Goal: Task Accomplishment & Management: Use online tool/utility

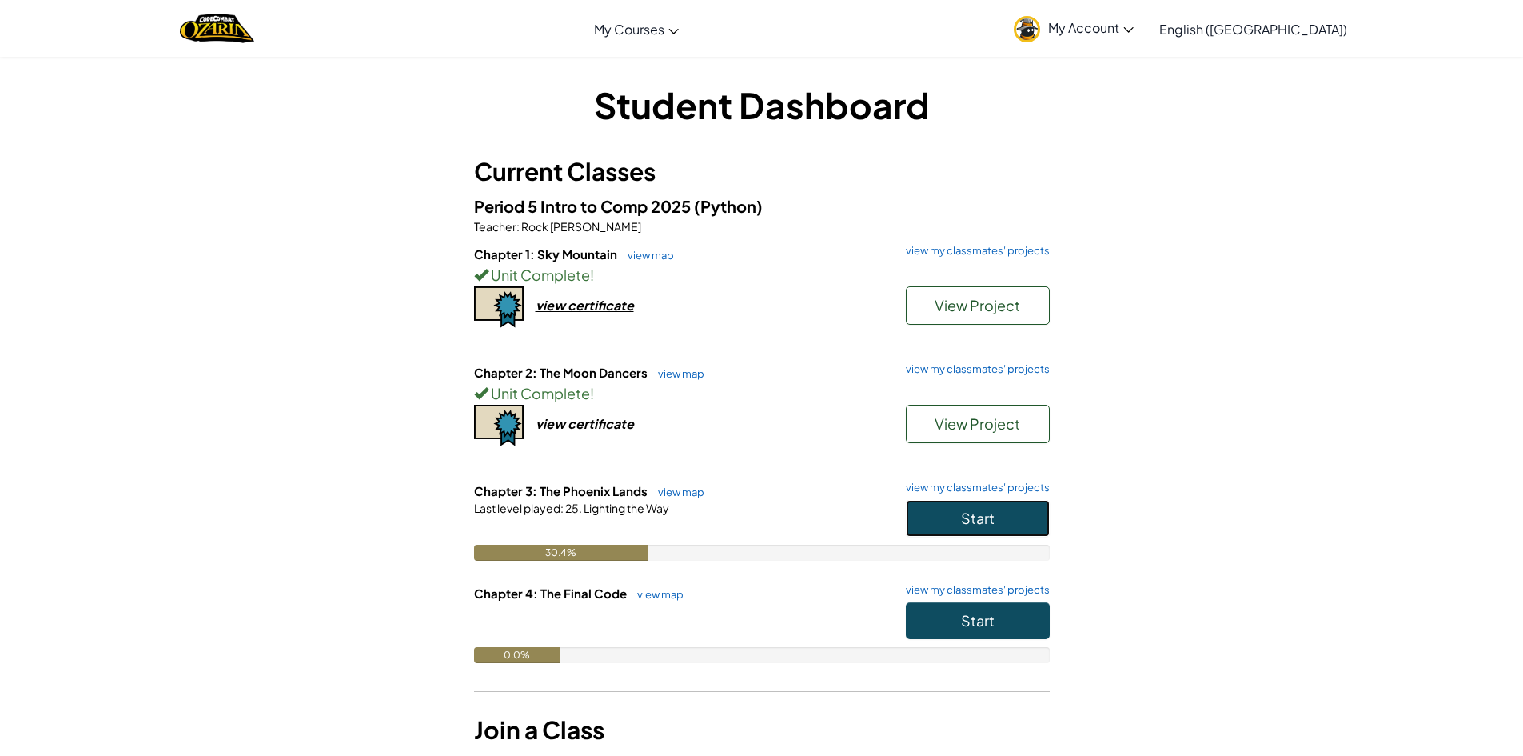
click at [951, 510] on button "Start" at bounding box center [978, 518] width 144 height 37
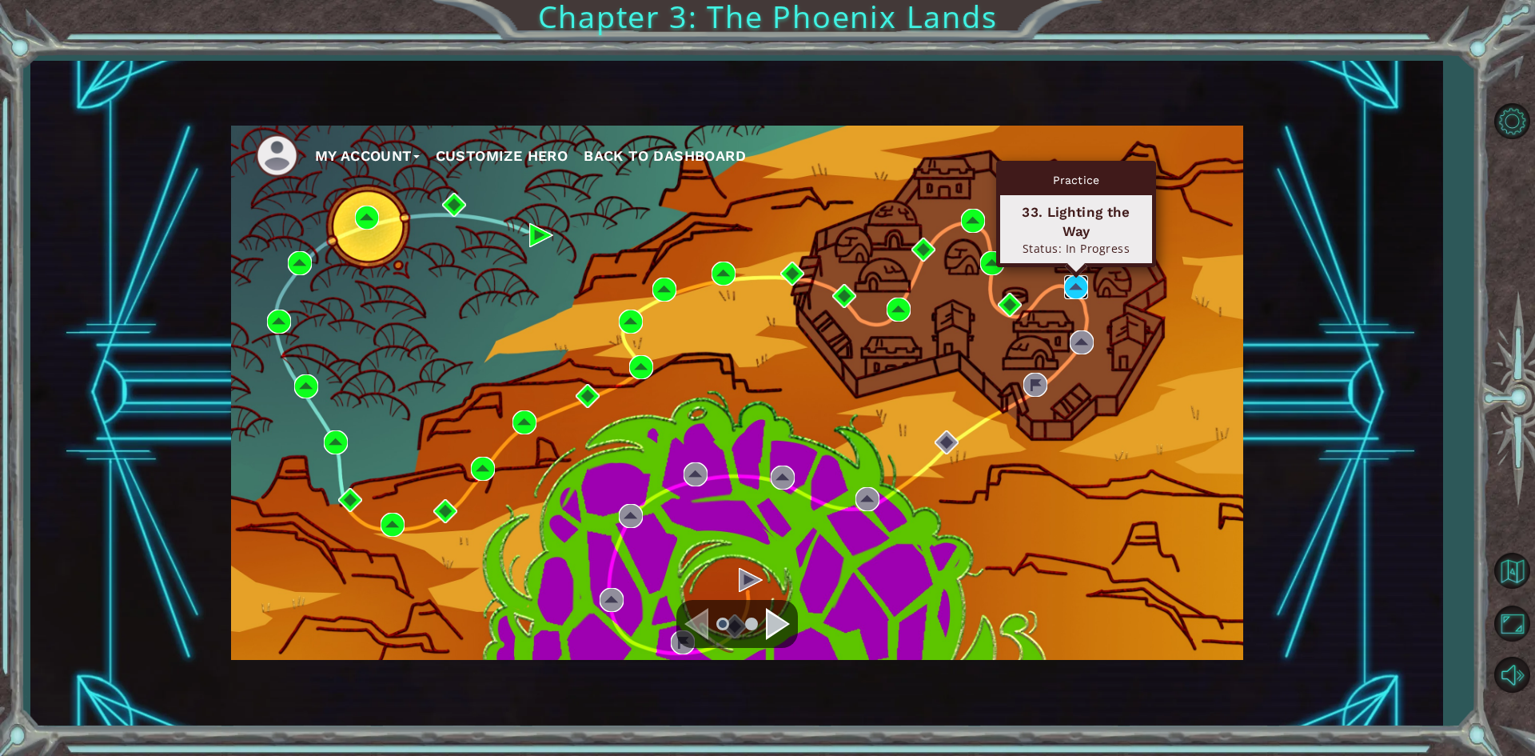
click at [1072, 285] on img at bounding box center [1076, 287] width 24 height 24
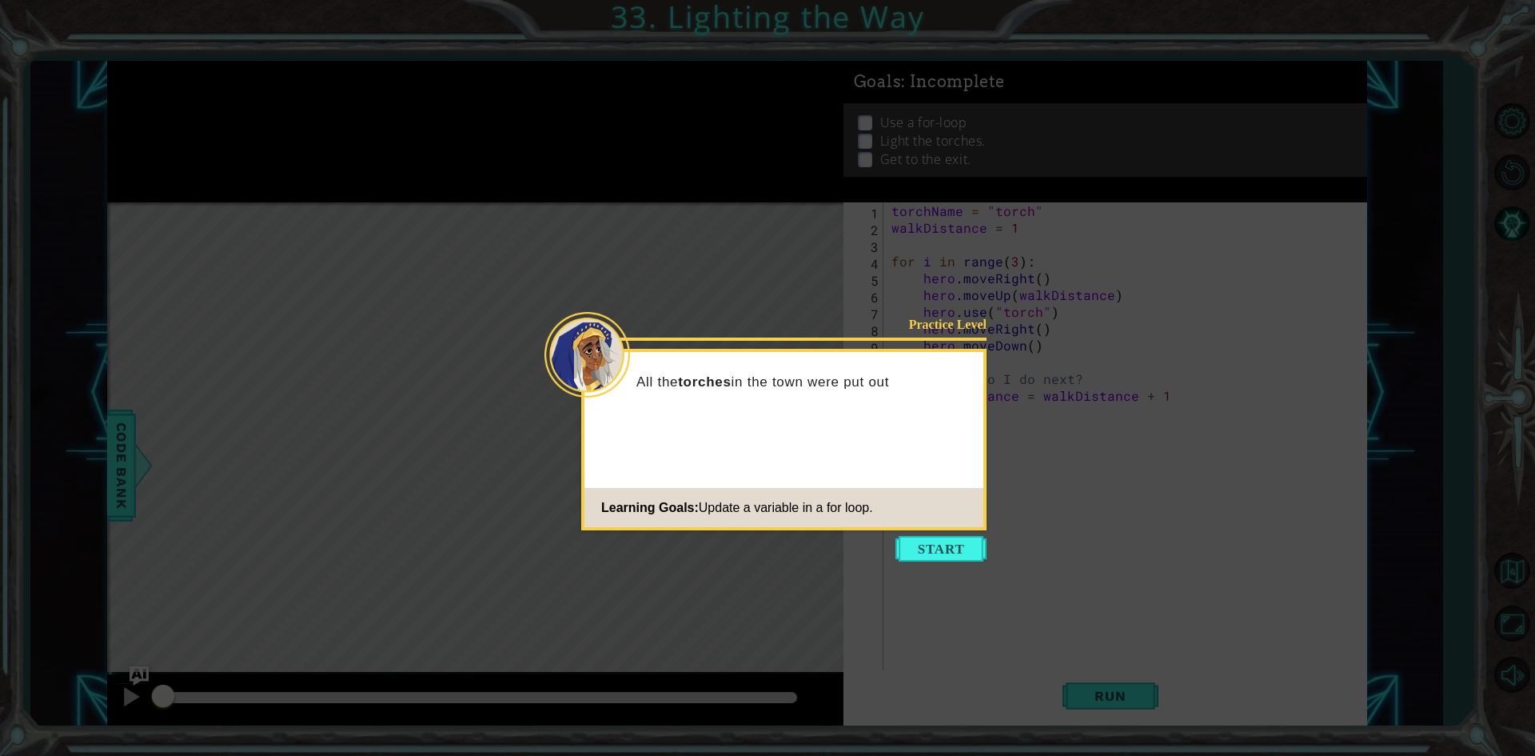
click at [937, 562] on icon at bounding box center [767, 378] width 1535 height 756
drag, startPoint x: 937, startPoint y: 562, endPoint x: 952, endPoint y: 499, distance: 65.0
click at [942, 541] on body "1 ההההההההההההההההההההההההההההההההההההההההההההההההההההההההההההההההההההההההההההה…" at bounding box center [767, 378] width 1535 height 756
drag, startPoint x: 955, startPoint y: 519, endPoint x: 954, endPoint y: 556, distance: 36.8
click at [955, 521] on footer "Learning Goals: Update a variable in a for loop." at bounding box center [784, 507] width 399 height 39
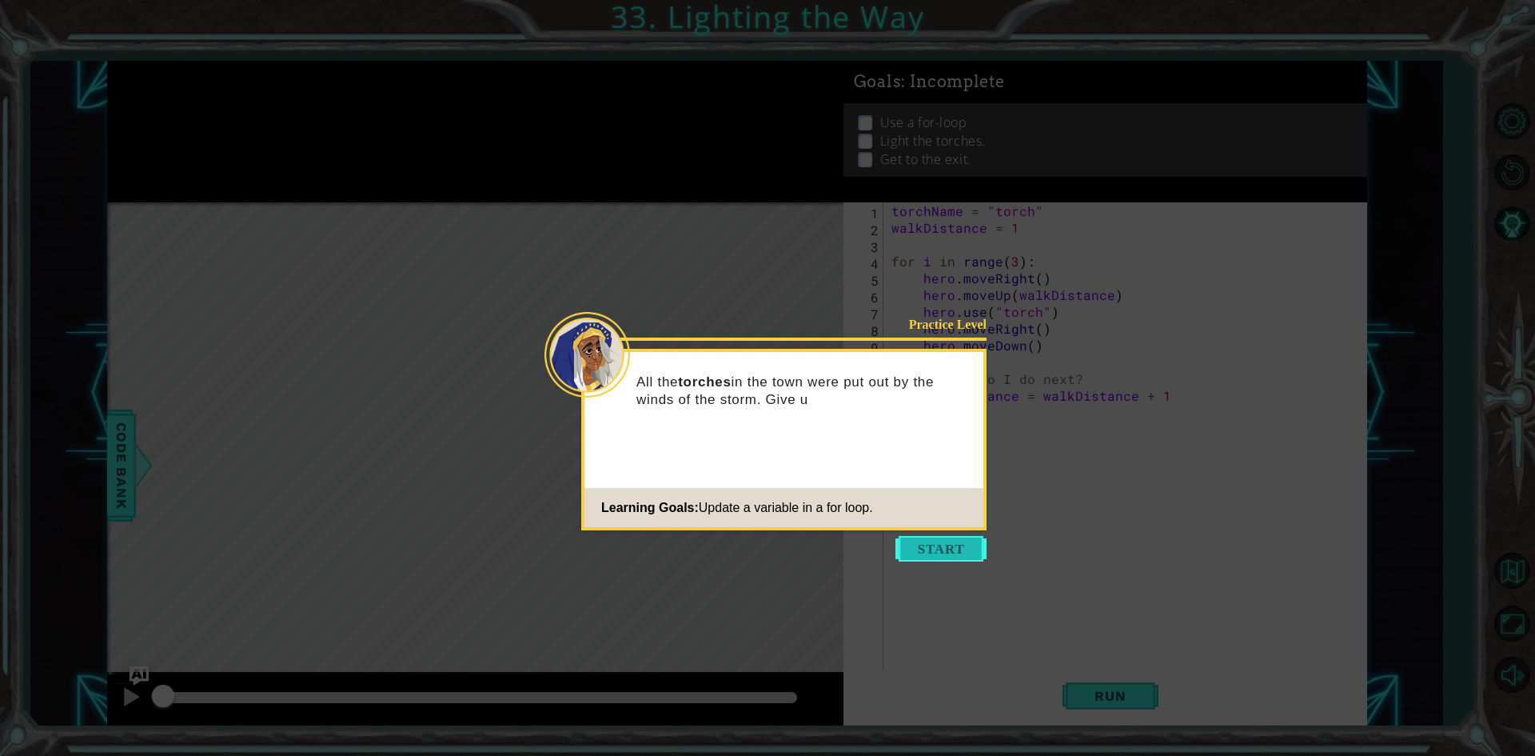
click at [954, 556] on button "Start" at bounding box center [941, 549] width 91 height 26
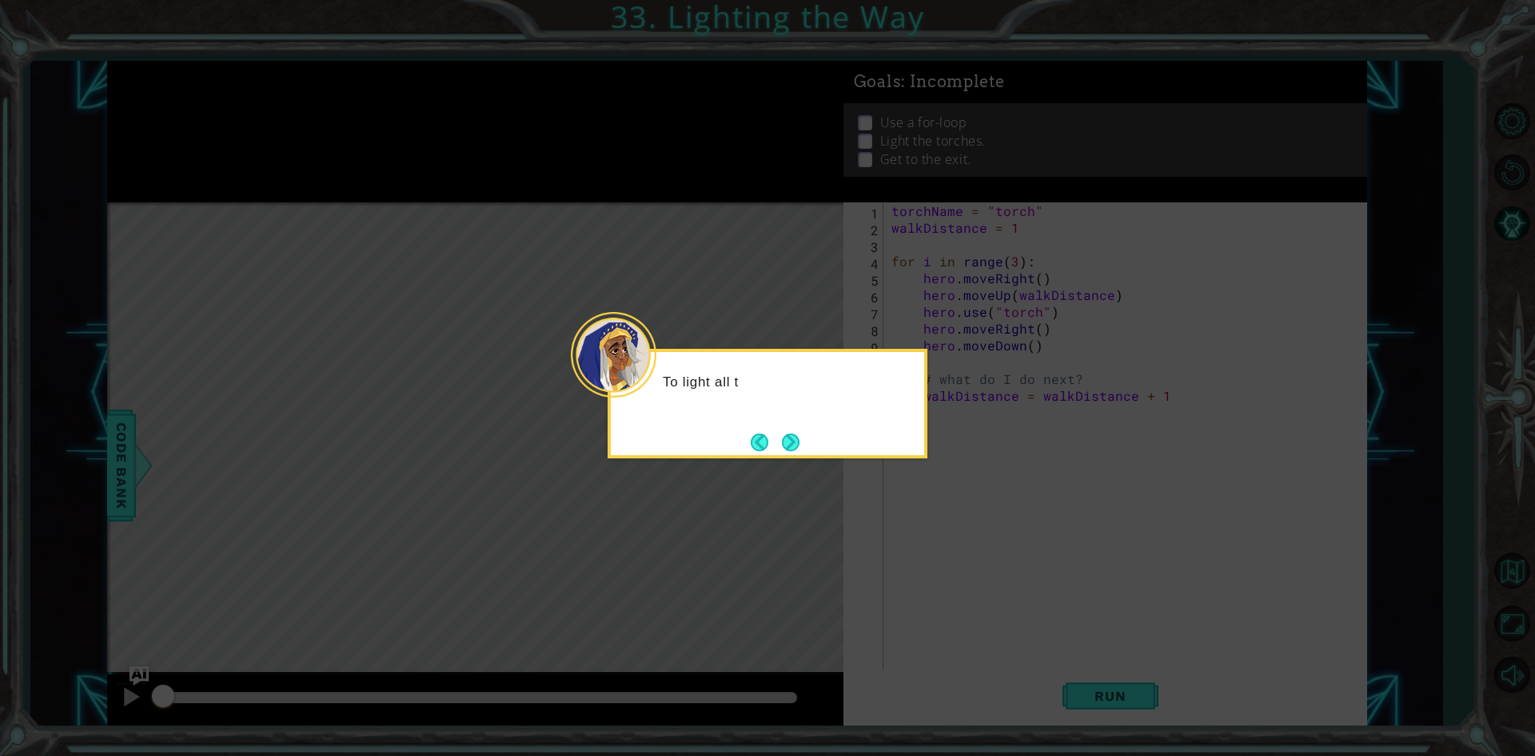
drag, startPoint x: 1415, startPoint y: 441, endPoint x: 1389, endPoint y: 460, distance: 31.5
click at [1413, 448] on icon at bounding box center [767, 378] width 1535 height 756
click at [792, 449] on button "Next" at bounding box center [791, 441] width 23 height 23
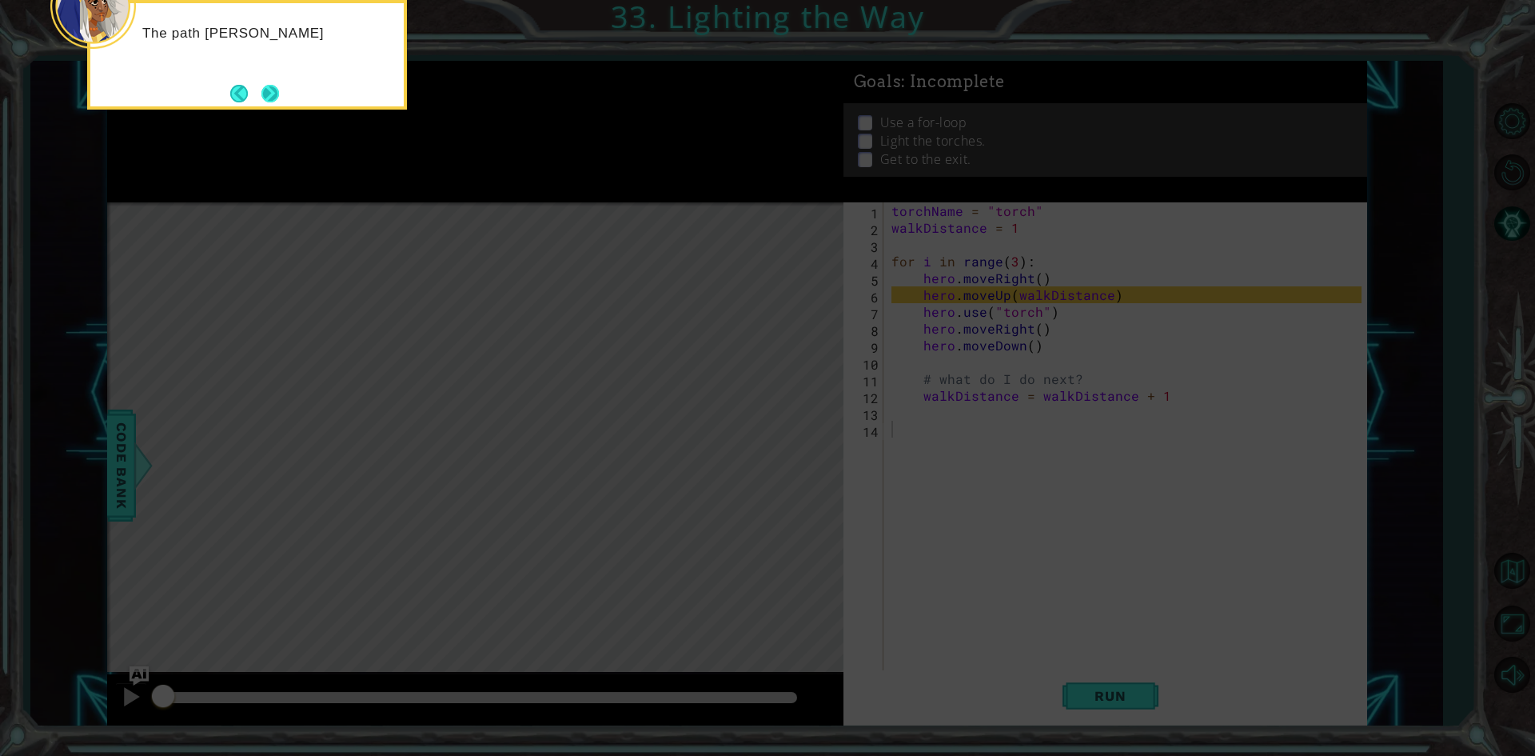
click at [283, 88] on button "Next" at bounding box center [270, 93] width 29 height 29
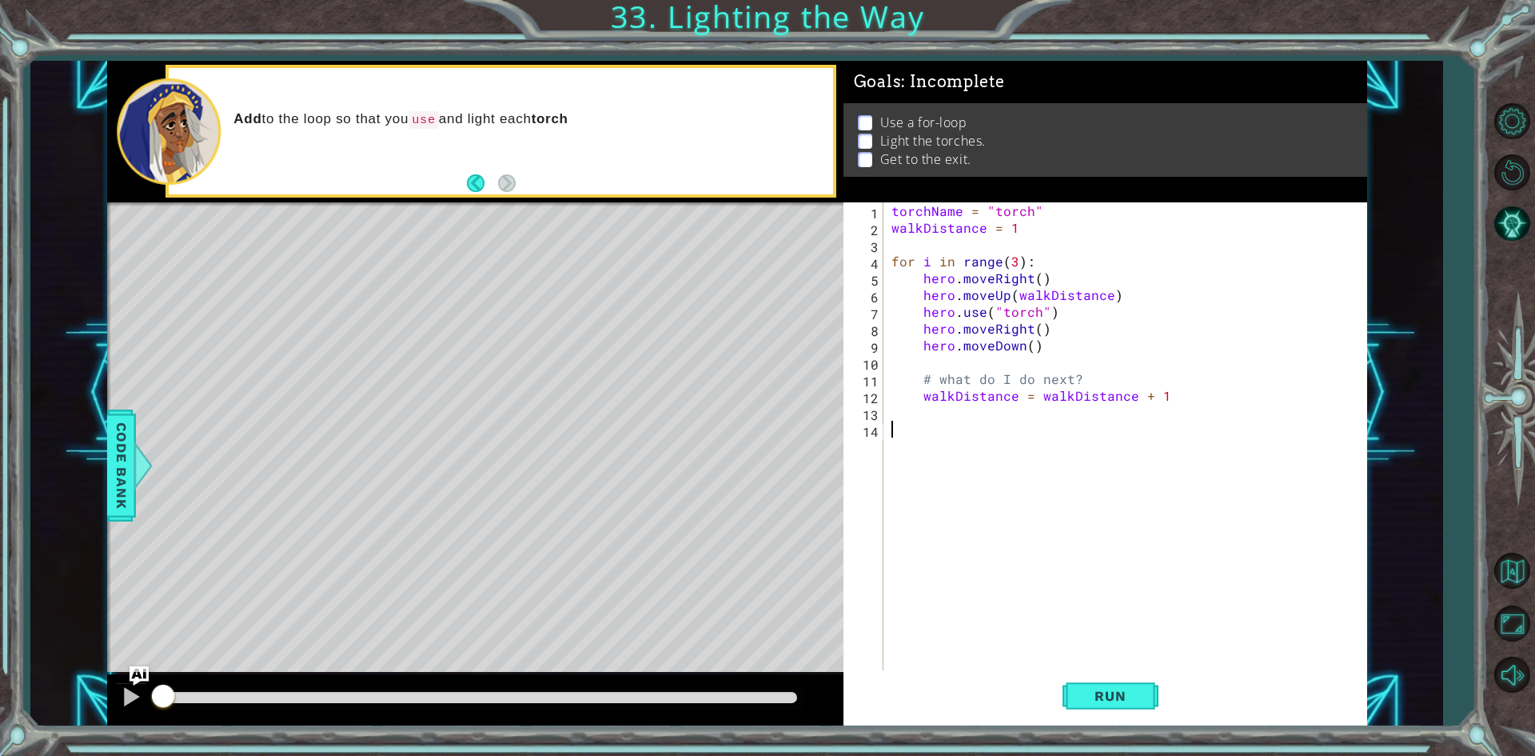
click at [1312, 436] on div "torchName = "torch" walkDistance = 1 for i in range ( 3 ) : hero . moveRight ( …" at bounding box center [1128, 454] width 481 height 504
click at [1344, 464] on div "torchName = "torch" walkDistance = 1 for i in range ( 3 ) : hero . moveRight ( …" at bounding box center [1128, 454] width 481 height 504
click at [1391, 469] on div "1 ההההההההההההההההההההההההההההההההההההההההההההההההההההההההההההההההההההההההההההה…" at bounding box center [736, 393] width 1412 height 665
click at [1141, 699] on span "Run" at bounding box center [1110, 696] width 63 height 16
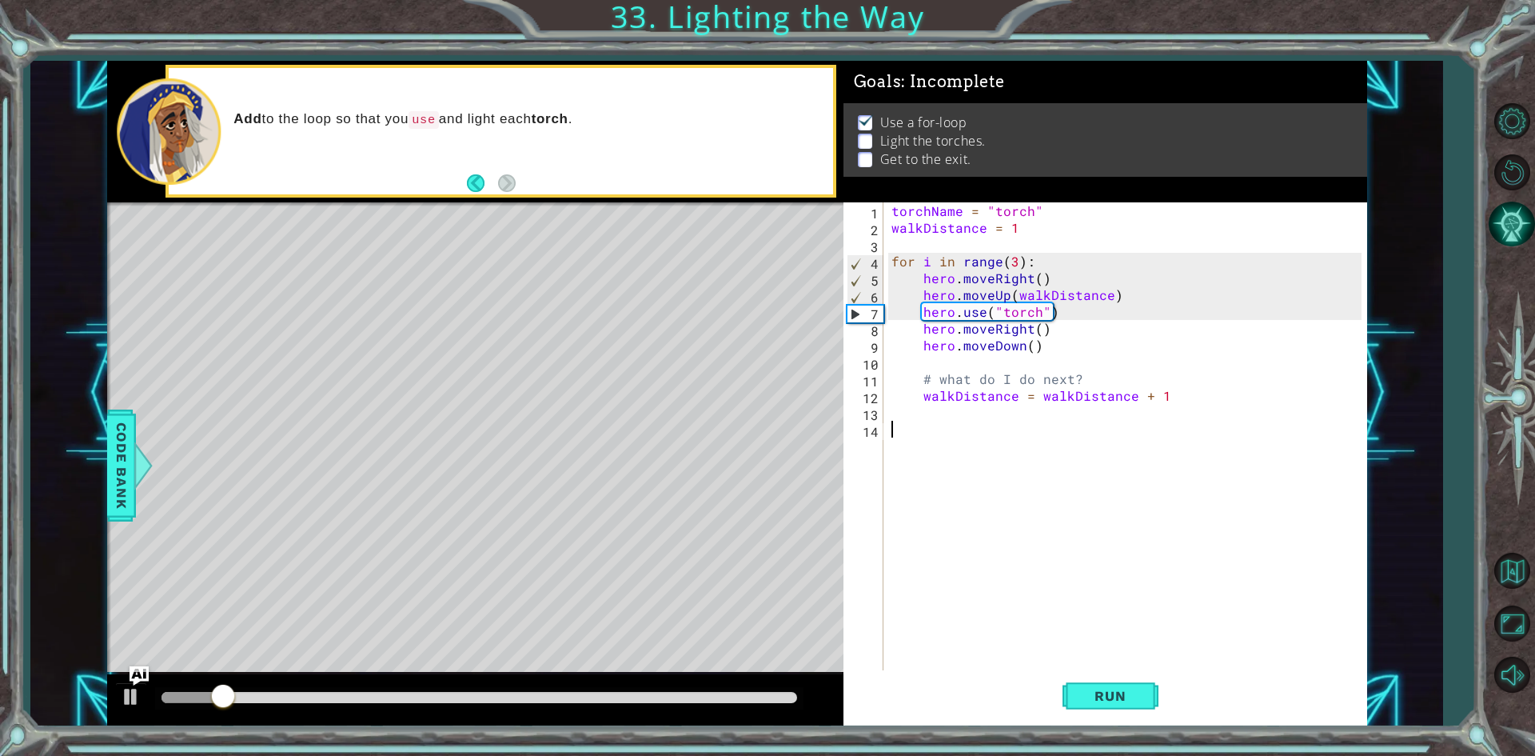
click at [1504, 238] on button "AI Hint" at bounding box center [1512, 224] width 46 height 46
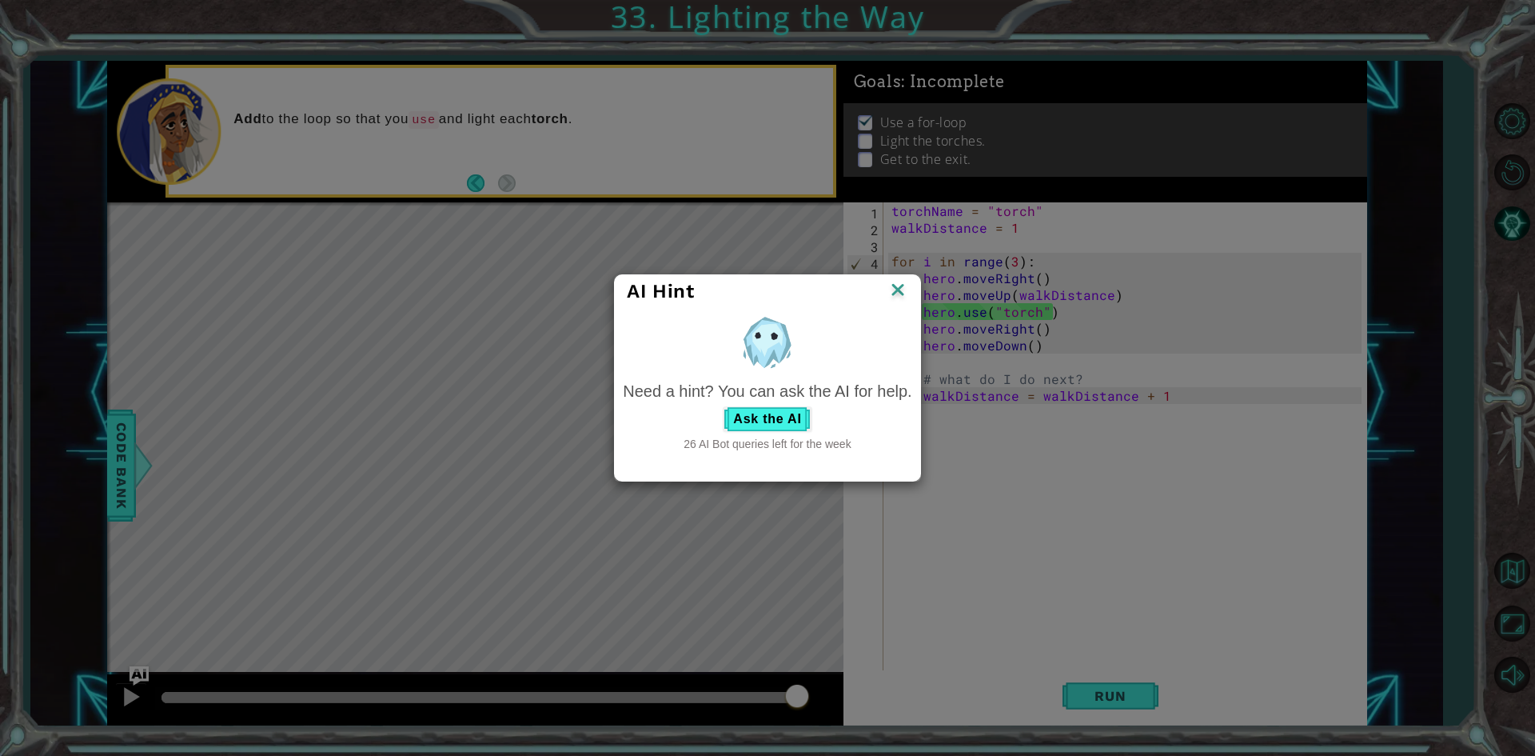
click at [772, 435] on div "Need a hint? You can ask the AI for help. Ask the AI 26 AI Bot queries left for…" at bounding box center [767, 416] width 289 height 73
click at [772, 412] on button "Ask the AI" at bounding box center [767, 419] width 89 height 26
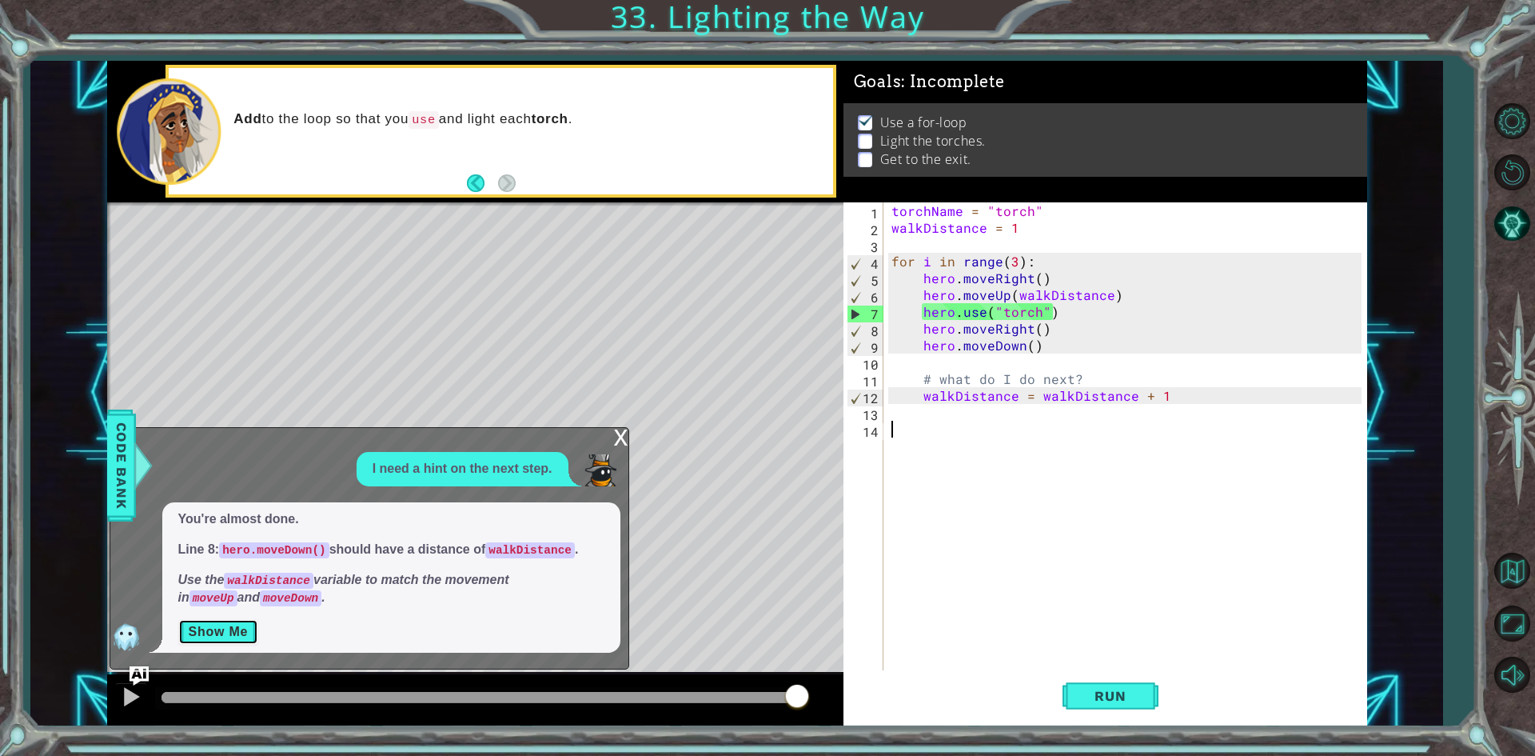
click at [202, 633] on button "Show Me" at bounding box center [218, 632] width 81 height 26
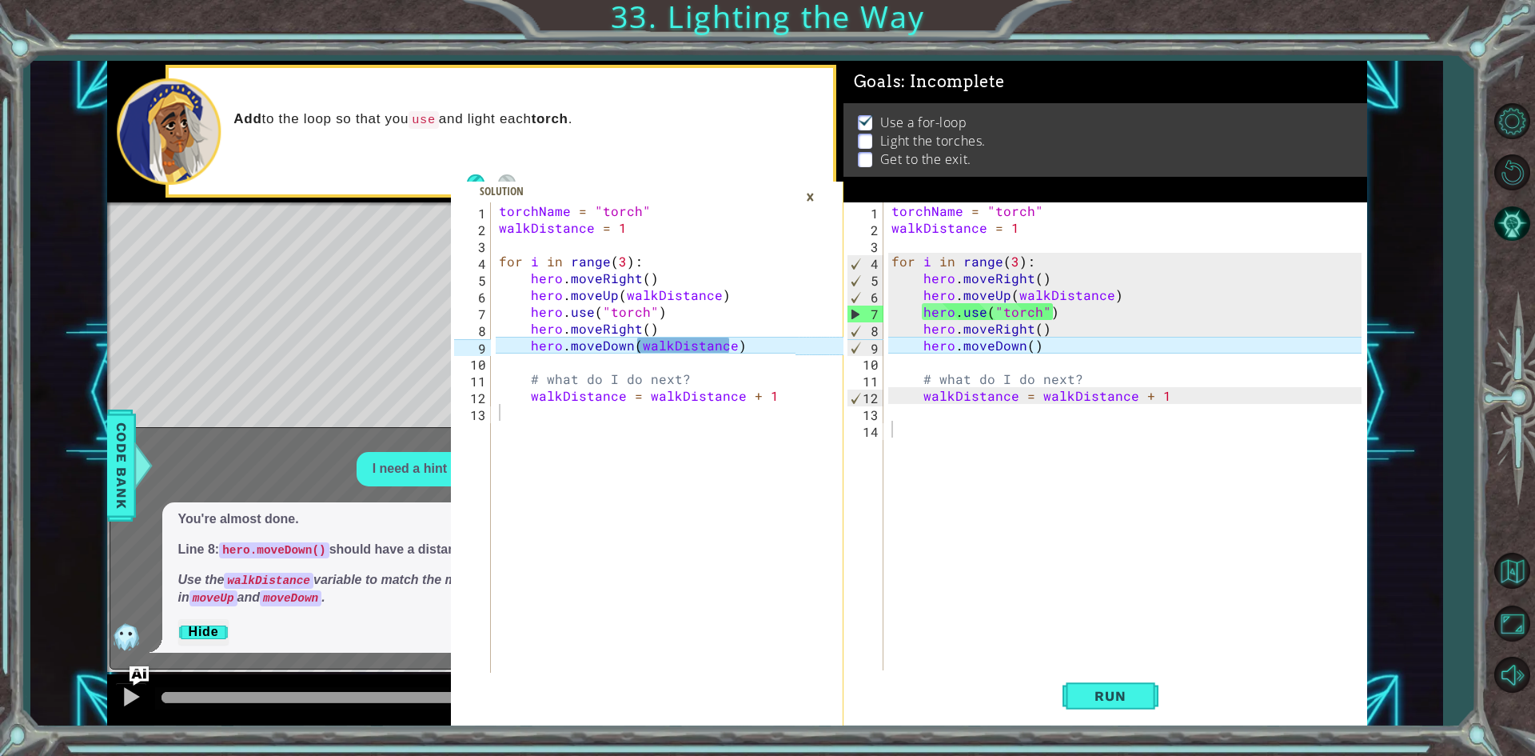
click at [1028, 349] on div "torchName = "torch" walkDistance = 1 for i in range ( 3 ) : hero . moveRight ( …" at bounding box center [1128, 454] width 481 height 504
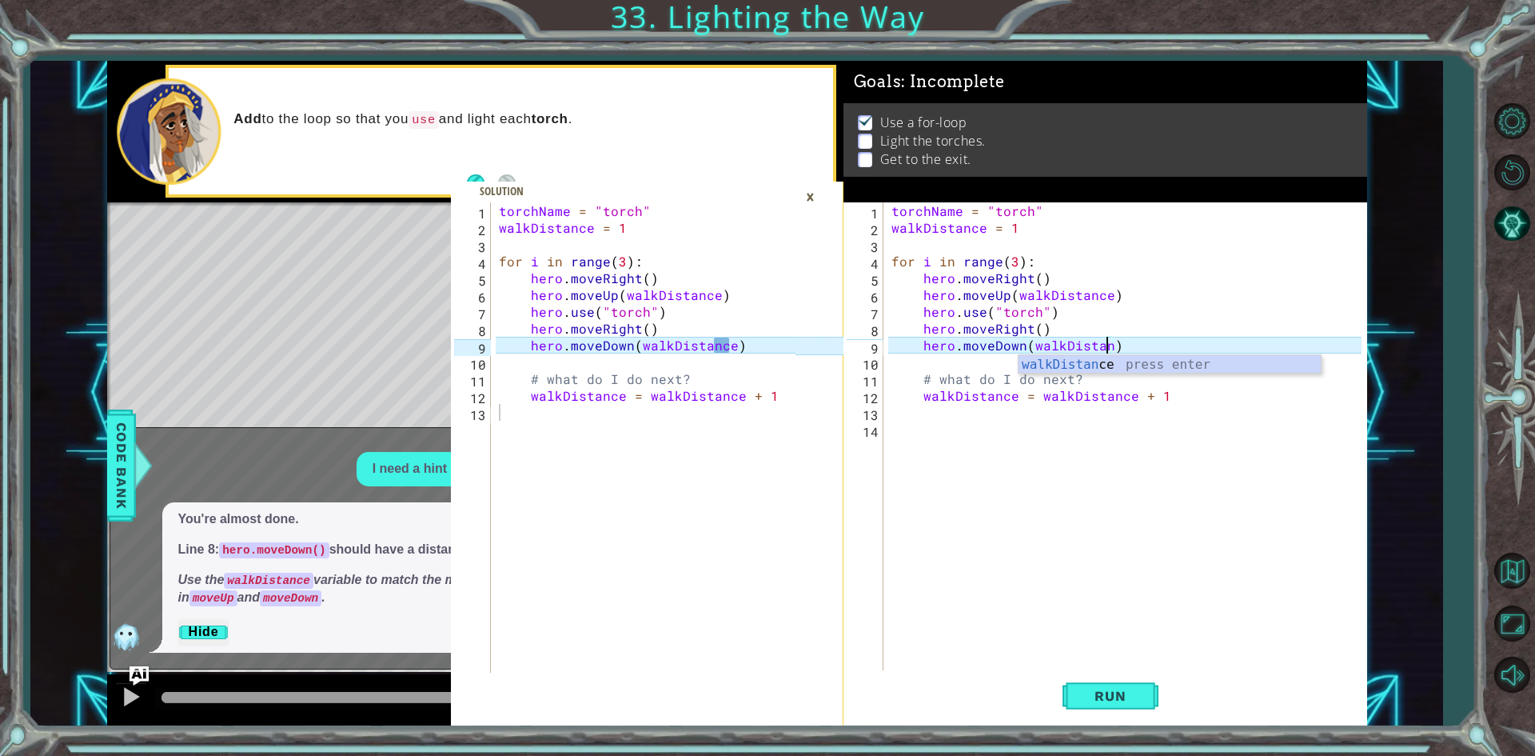
scroll to position [0, 14]
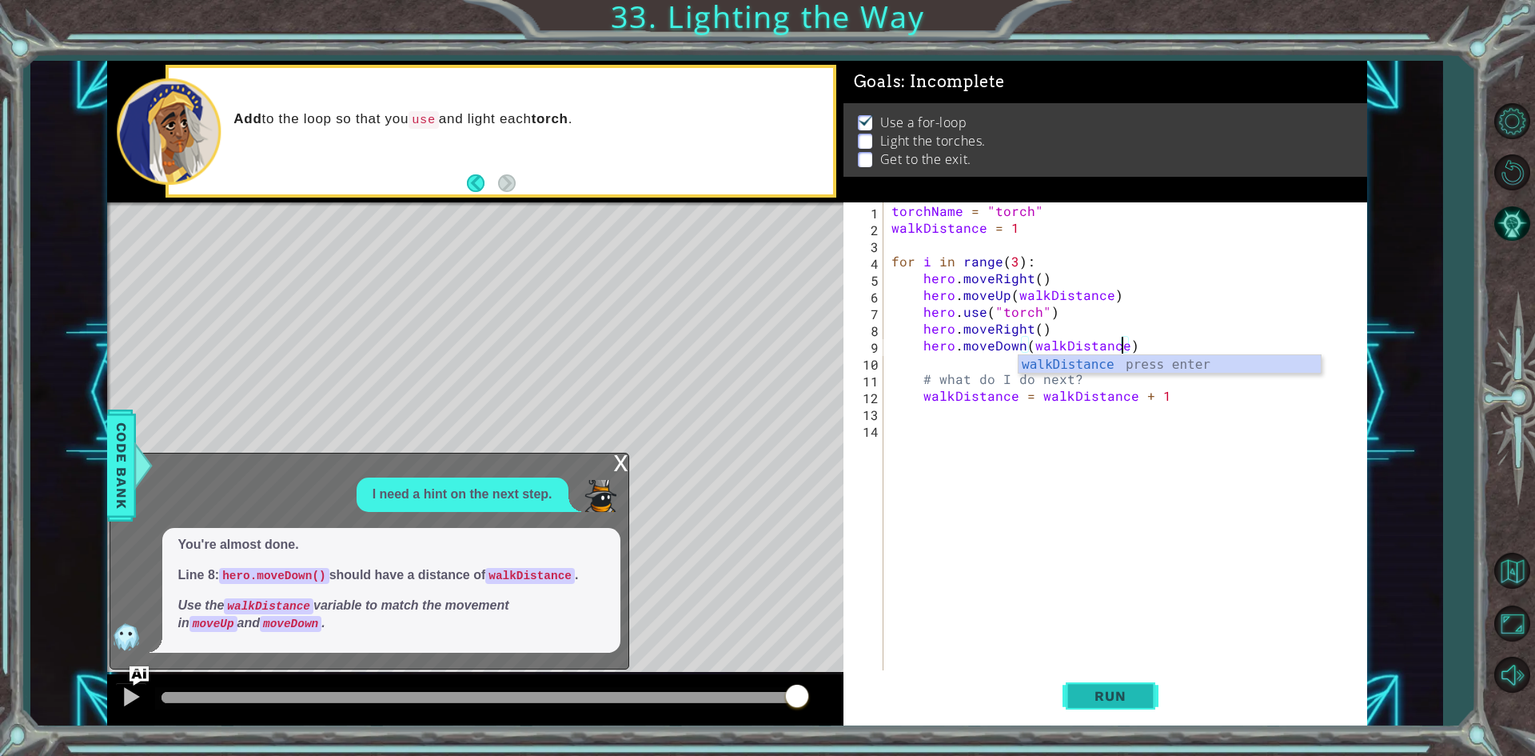
type textarea "hero.moveDown(walkDistance)"
click at [1112, 681] on button "Run" at bounding box center [1111, 696] width 96 height 52
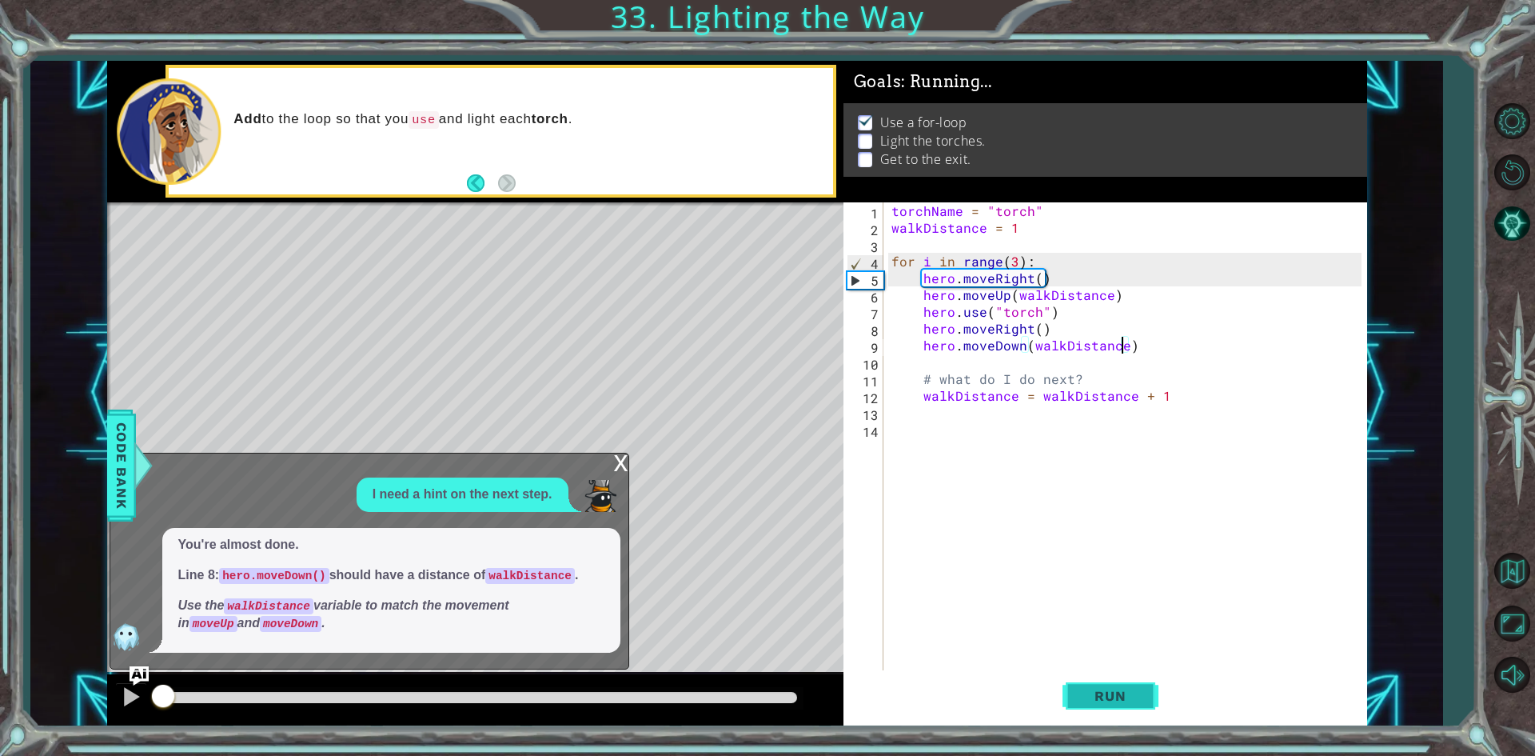
drag, startPoint x: 1112, startPoint y: 681, endPoint x: 1108, endPoint y: 689, distance: 8.9
click at [1112, 685] on button "Run" at bounding box center [1111, 696] width 96 height 52
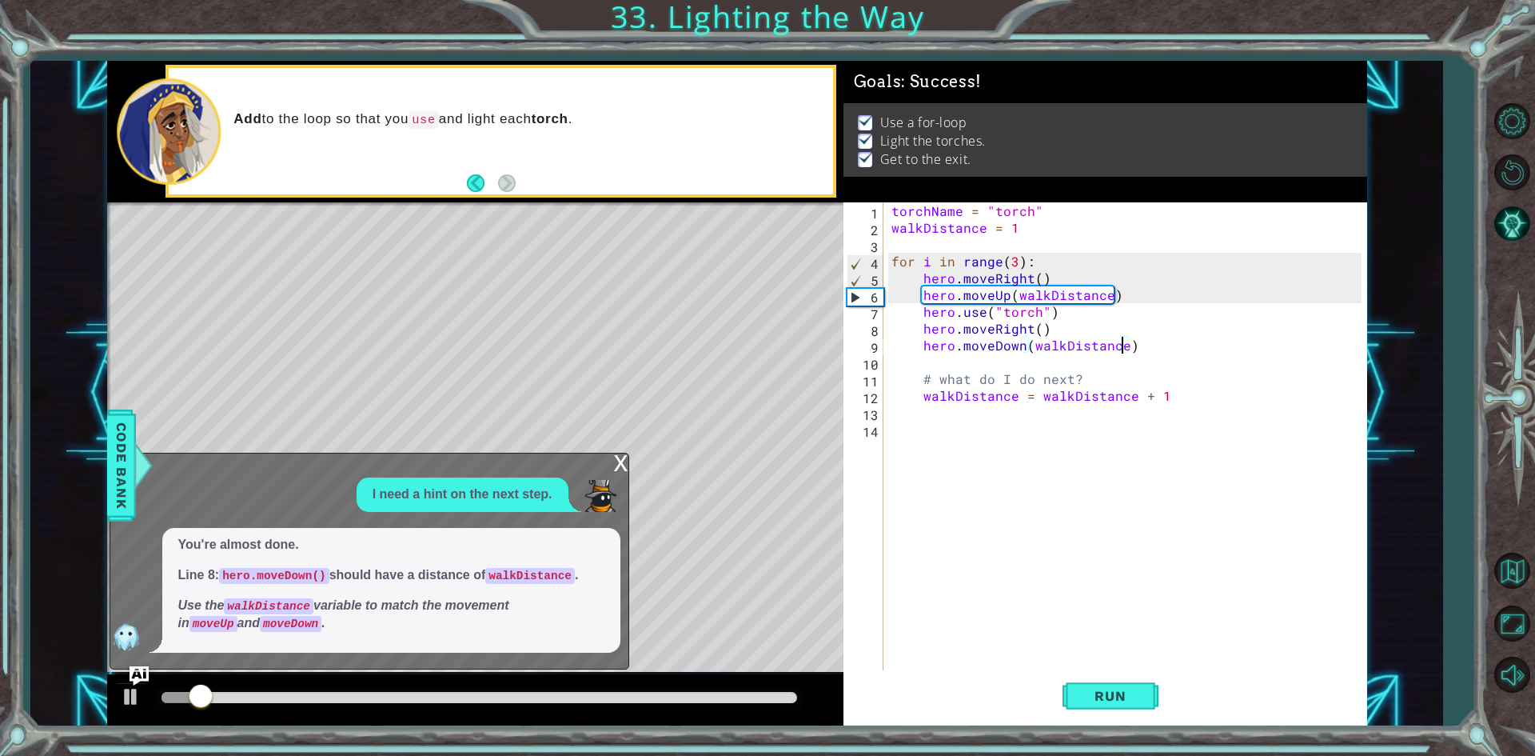
click at [622, 460] on div "x" at bounding box center [621, 461] width 14 height 16
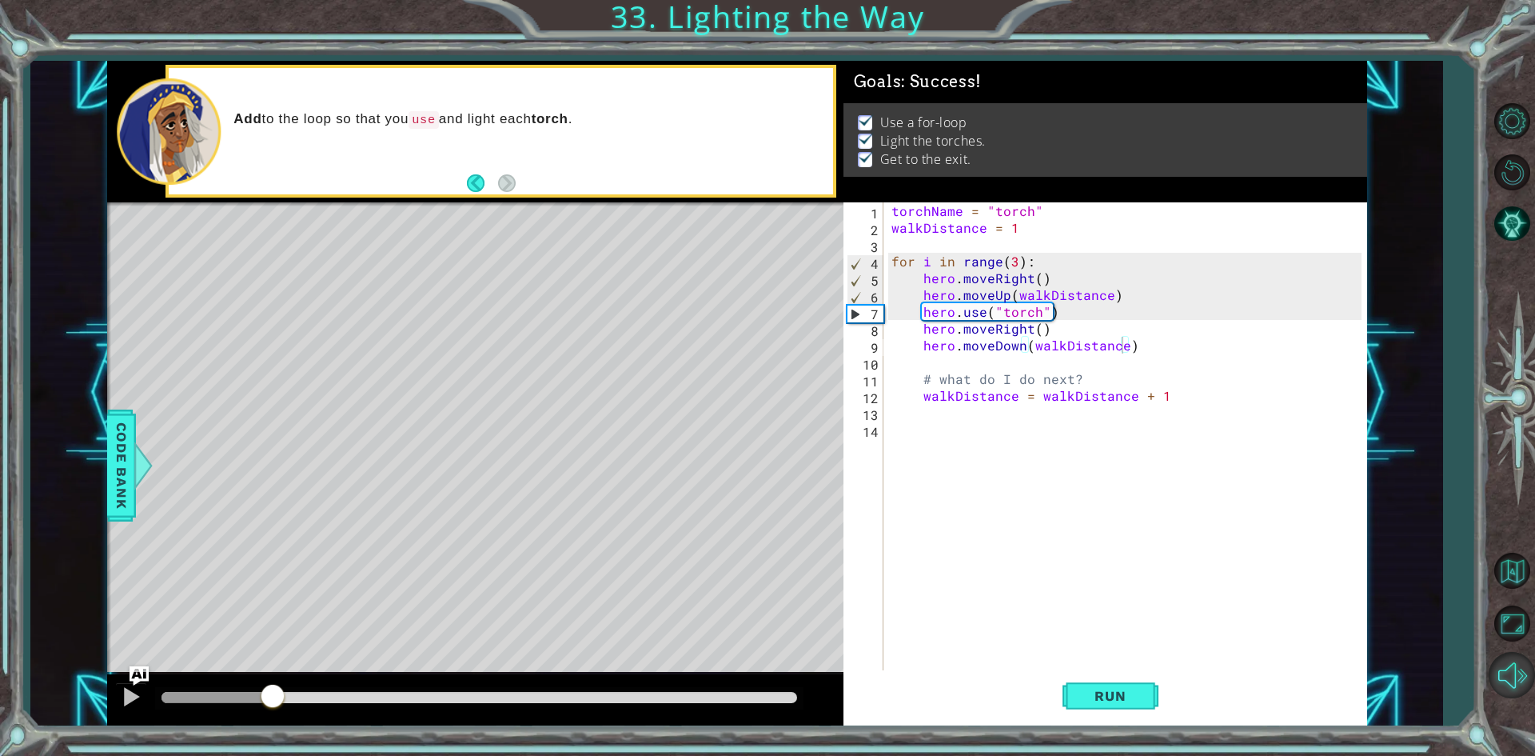
drag, startPoint x: 218, startPoint y: 703, endPoint x: 1535, endPoint y: 695, distance: 1316.3
click at [1523, 695] on div "1 2 3 4 5 6 7 8 9 10 11 12 13 torchName = "torch" walkDistance = 1 for i in ran…" at bounding box center [767, 378] width 1535 height 756
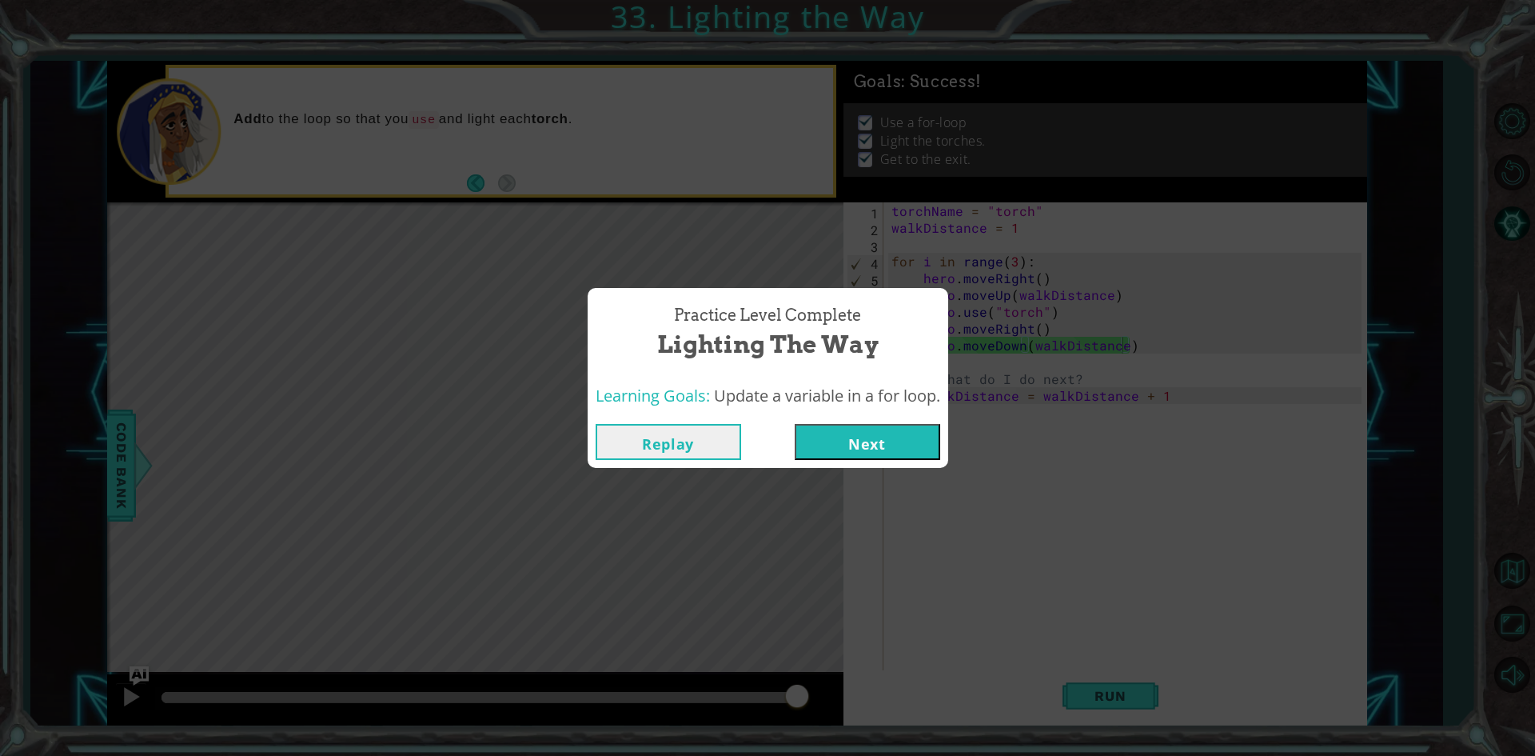
click at [809, 449] on button "Next" at bounding box center [868, 442] width 146 height 36
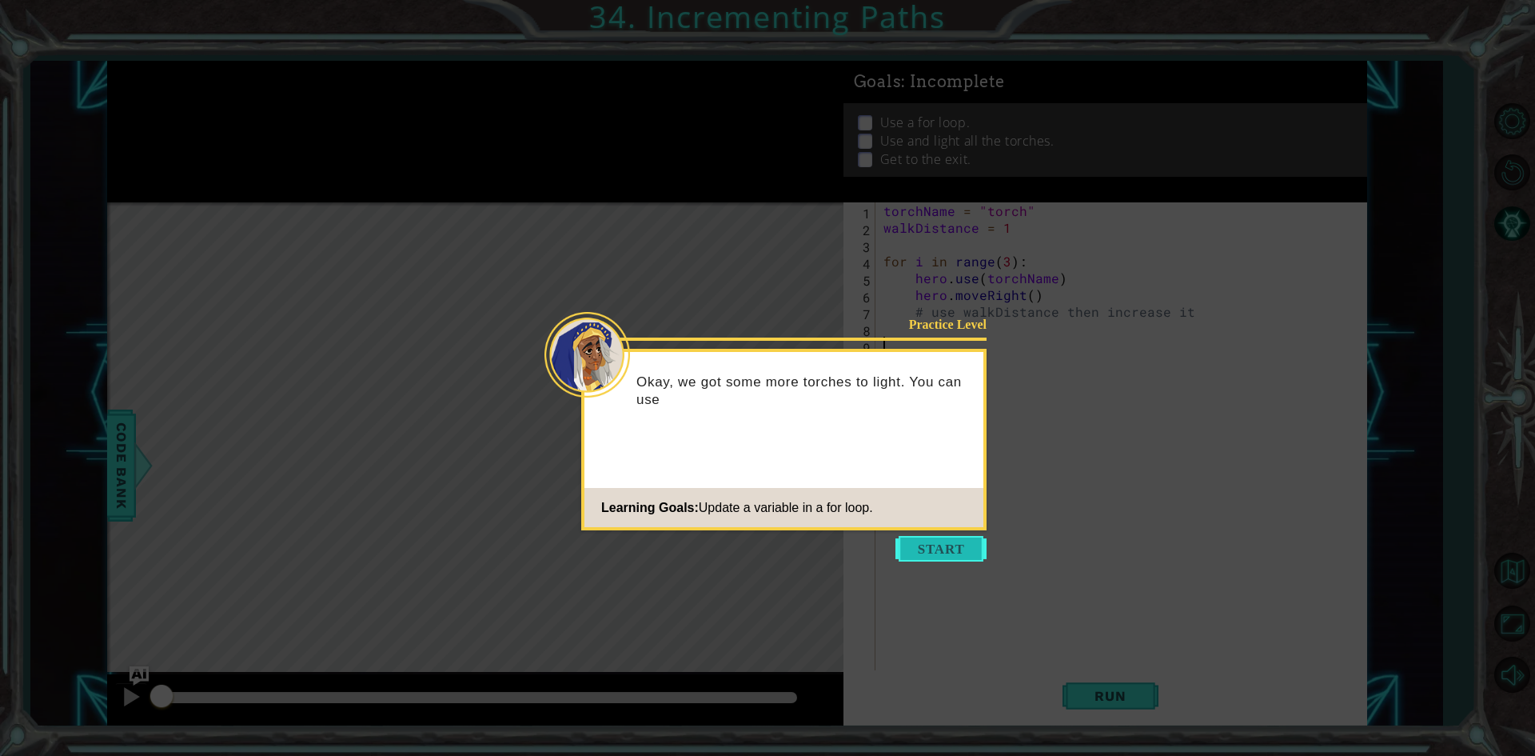
click at [932, 544] on button "Start" at bounding box center [941, 549] width 91 height 26
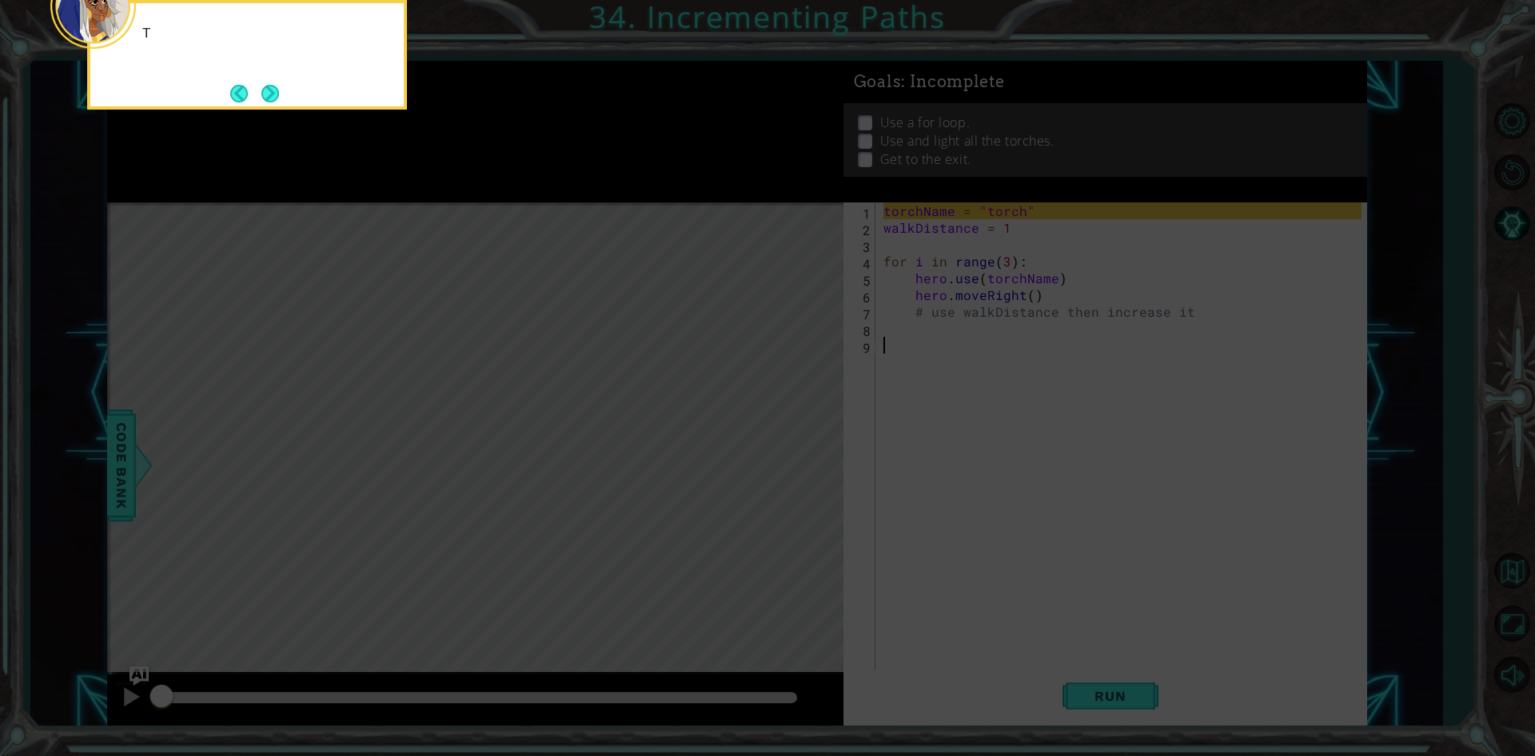
click at [1424, 393] on icon at bounding box center [767, 113] width 1535 height 1285
click at [257, 103] on button "Next" at bounding box center [270, 93] width 30 height 30
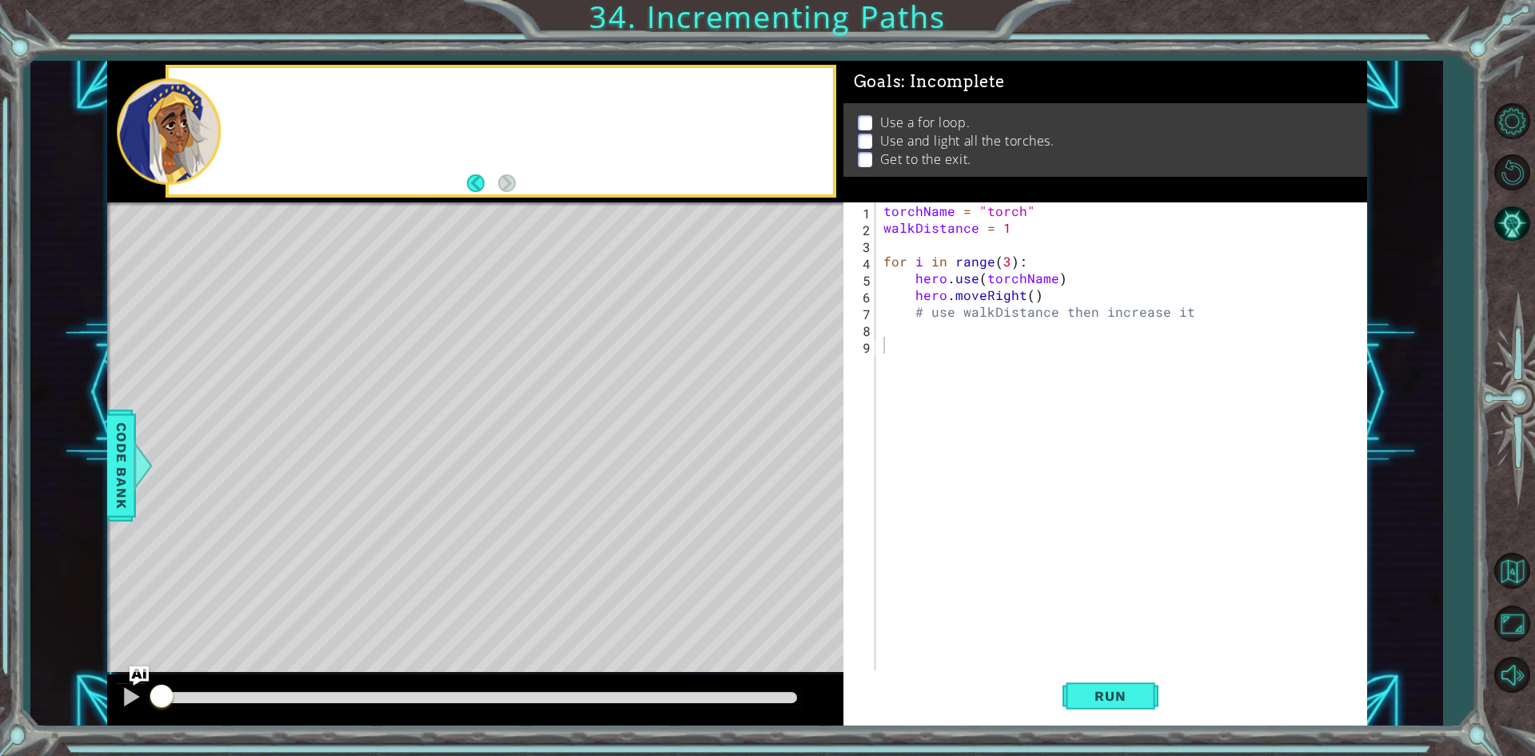
click at [257, 103] on div at bounding box center [501, 131] width 664 height 126
click at [1512, 230] on button "AI Hint" at bounding box center [1512, 224] width 46 height 46
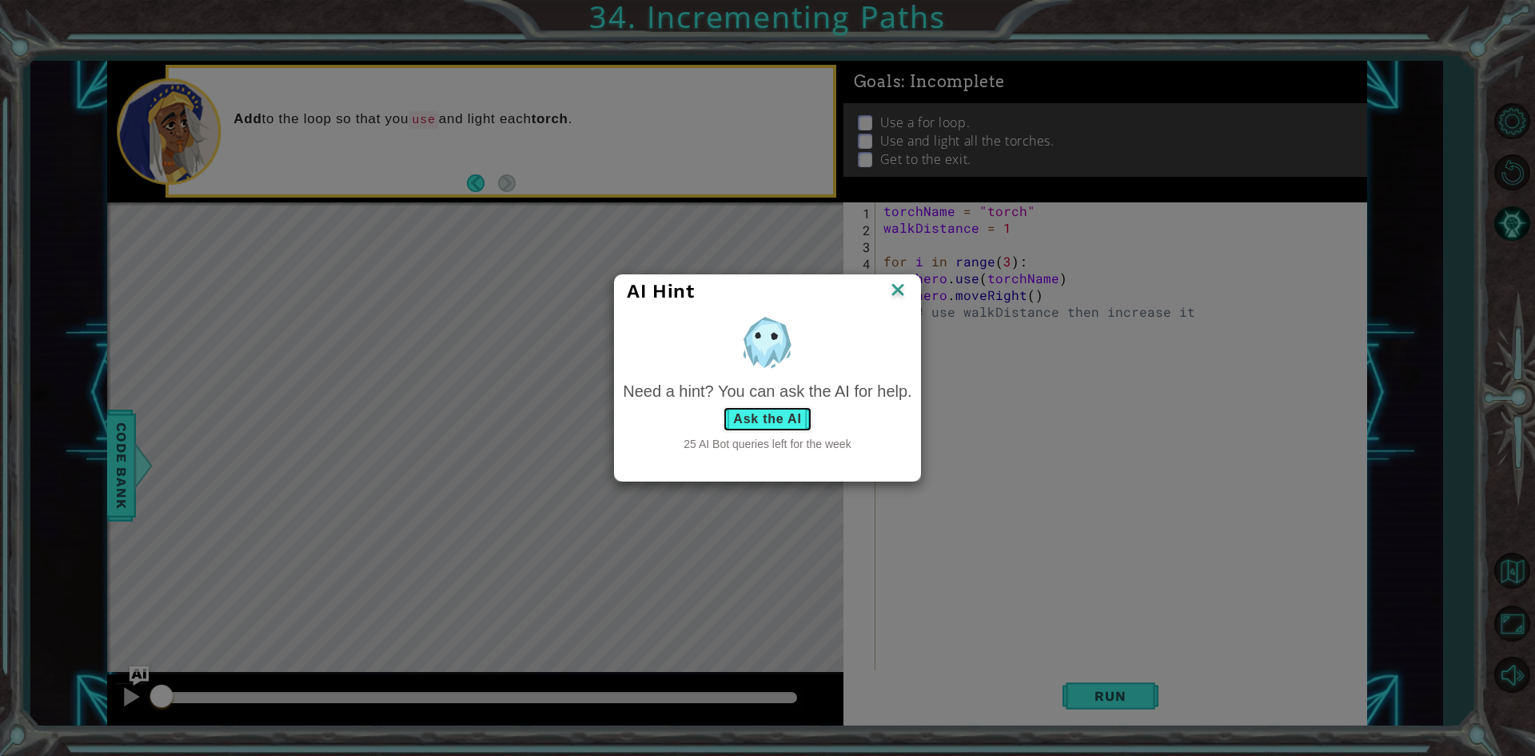
click at [773, 420] on button "Ask the AI" at bounding box center [767, 419] width 89 height 26
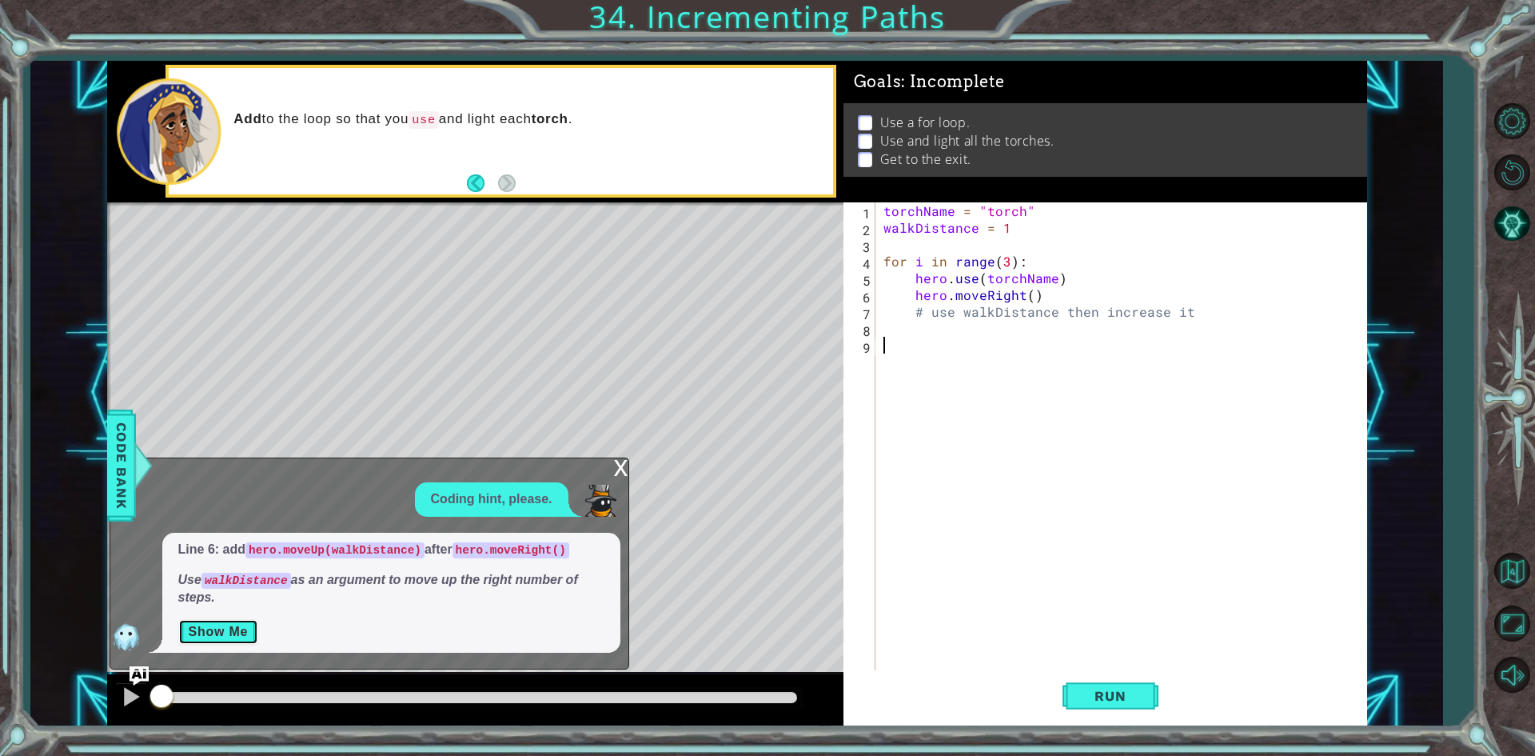
click at [215, 641] on button "Show Me" at bounding box center [218, 632] width 81 height 26
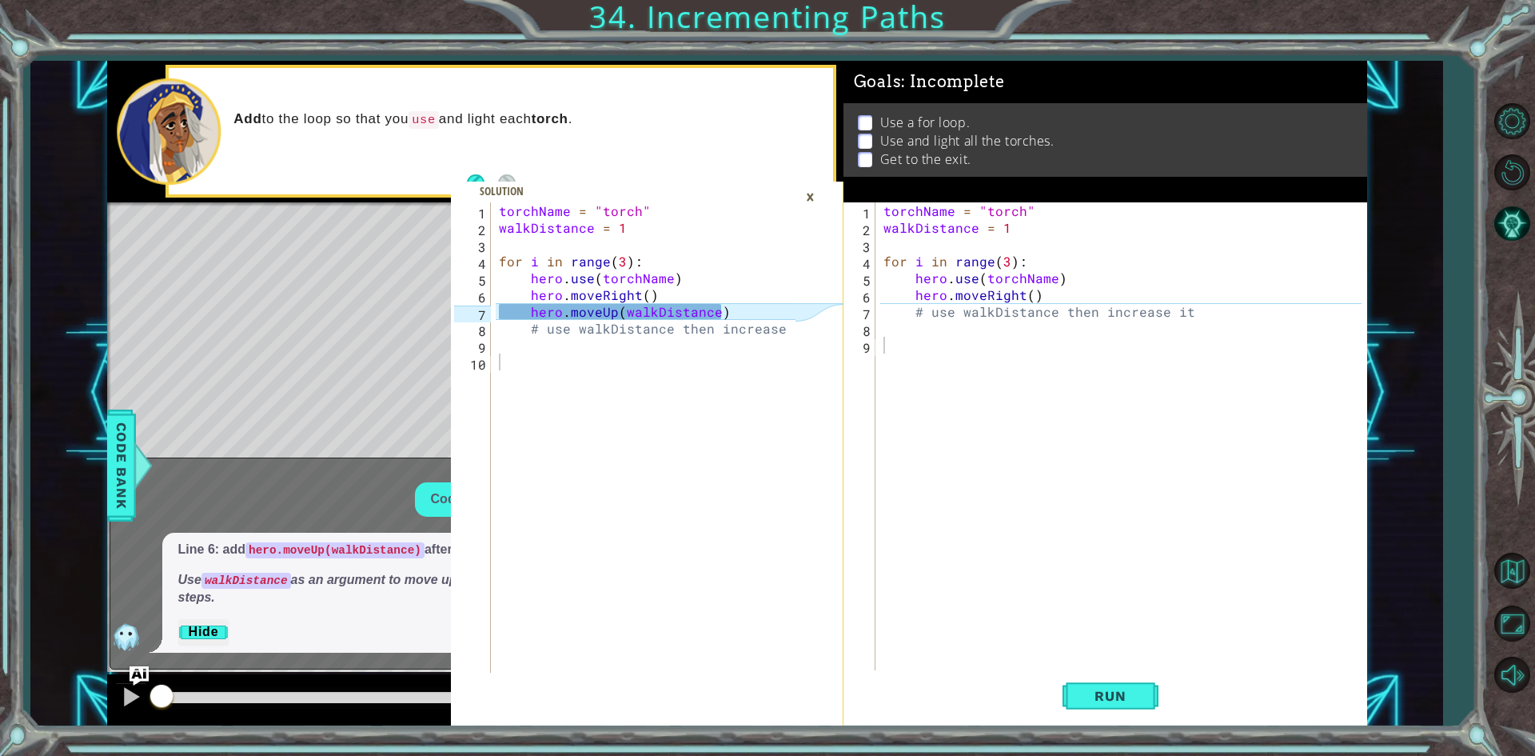
type textarea "hero.moveRight()"
click at [1046, 293] on div "torchName = "torch" walkDistance = 1 for i in range ( 3 ) : hero . use ( torchN…" at bounding box center [1124, 454] width 489 height 504
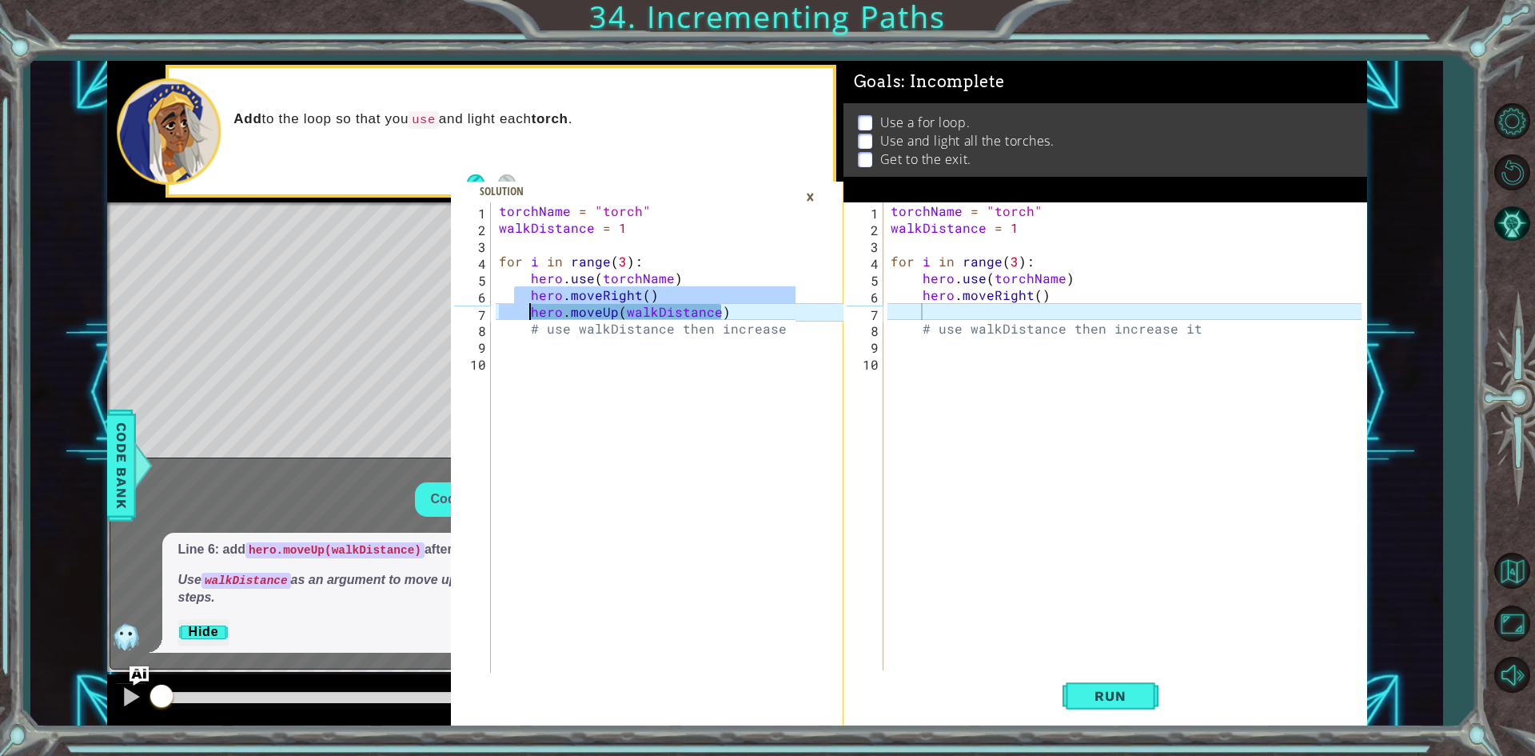
drag, startPoint x: 515, startPoint y: 301, endPoint x: 1406, endPoint y: 305, distance: 890.8
click at [1406, 305] on div "hero.moveRight() 1 2 3 4 5 6 7 8 9 10 torchName = "torch" walkDistance = 1 for …" at bounding box center [736, 393] width 1412 height 665
click at [764, 253] on div "torchName = "torch" walkDistance = 1 for i in range ( 3 ) : hero . use ( torchN…" at bounding box center [650, 454] width 308 height 504
drag, startPoint x: 521, startPoint y: 310, endPoint x: 950, endPoint y: 315, distance: 428.6
click at [950, 315] on div "for i in range(3): 1 2 3 4 5 6 7 8 9 10 torchName = "torch" walkDistance = 1 fo…" at bounding box center [737, 393] width 1260 height 665
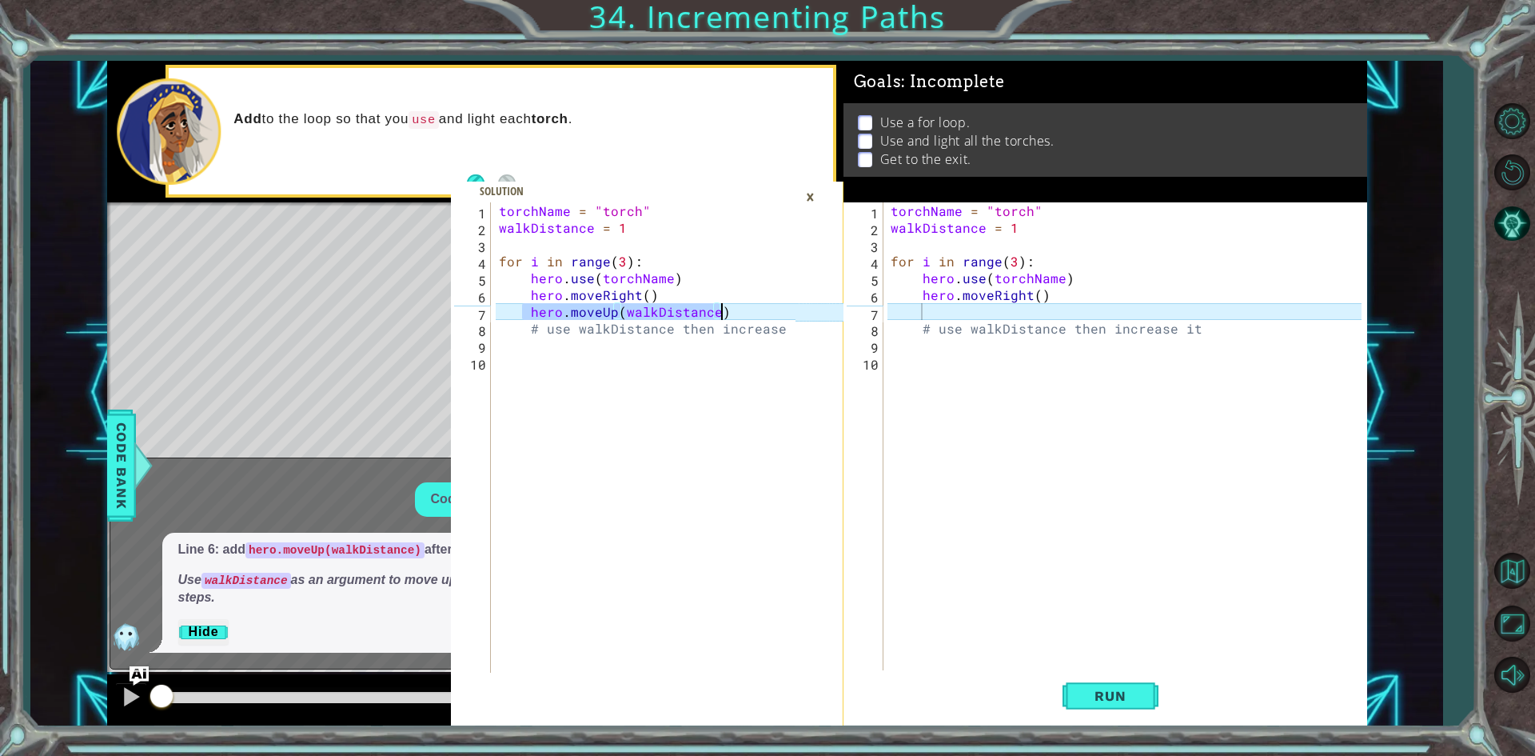
drag, startPoint x: 693, startPoint y: 316, endPoint x: 770, endPoint y: 169, distance: 166.0
click at [770, 169] on div "hero.moveUp(walkDistance) 1 2 3 4 5 6 7 8 9 10 torchName = "torch" walkDistance…" at bounding box center [647, 393] width 393 height 665
click at [515, 286] on div "torchName = "torch" walkDistance = 1 for i in range ( 3 ) : hero . use ( torchN…" at bounding box center [650, 454] width 308 height 504
click at [522, 292] on div "torchName = "torch" walkDistance = 1 for i in range ( 3 ) : hero . use ( torchN…" at bounding box center [650, 454] width 308 height 504
type textarea "hero.moveUp(walkDistance)"
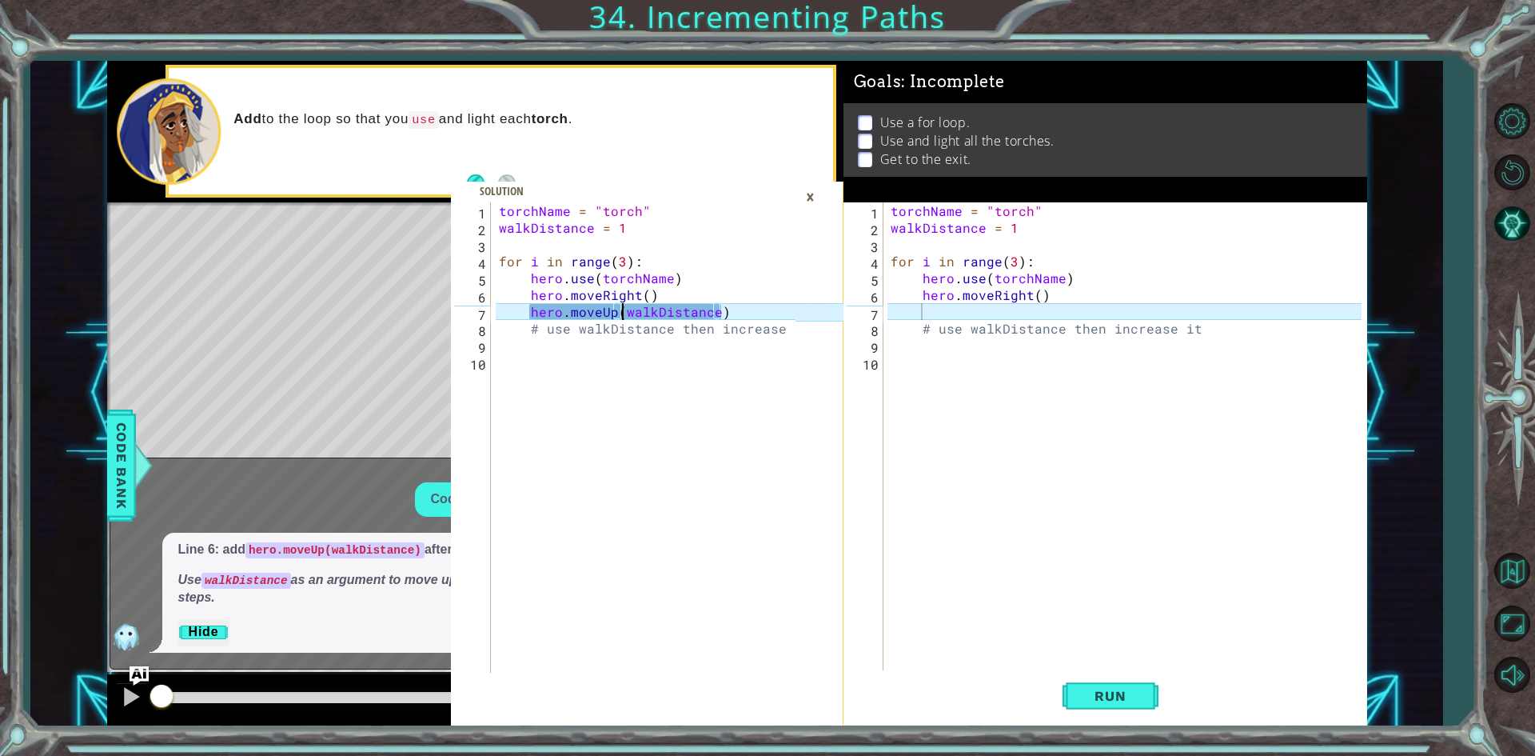
drag, startPoint x: 624, startPoint y: 311, endPoint x: 579, endPoint y: 427, distance: 124.3
click at [583, 449] on div "torchName = "torch" walkDistance = 1 for i in range ( 3 ) : hero . use ( torchN…" at bounding box center [650, 454] width 308 height 504
drag, startPoint x: 528, startPoint y: 311, endPoint x: 773, endPoint y: 327, distance: 246.0
click at [773, 327] on div "torchName = "torch" walkDistance = 1 for i in range ( 3 ) : hero . use ( torchN…" at bounding box center [650, 454] width 308 height 504
type textarea "hero.moveUp(walkDistance) # use walkDistance then increase it"
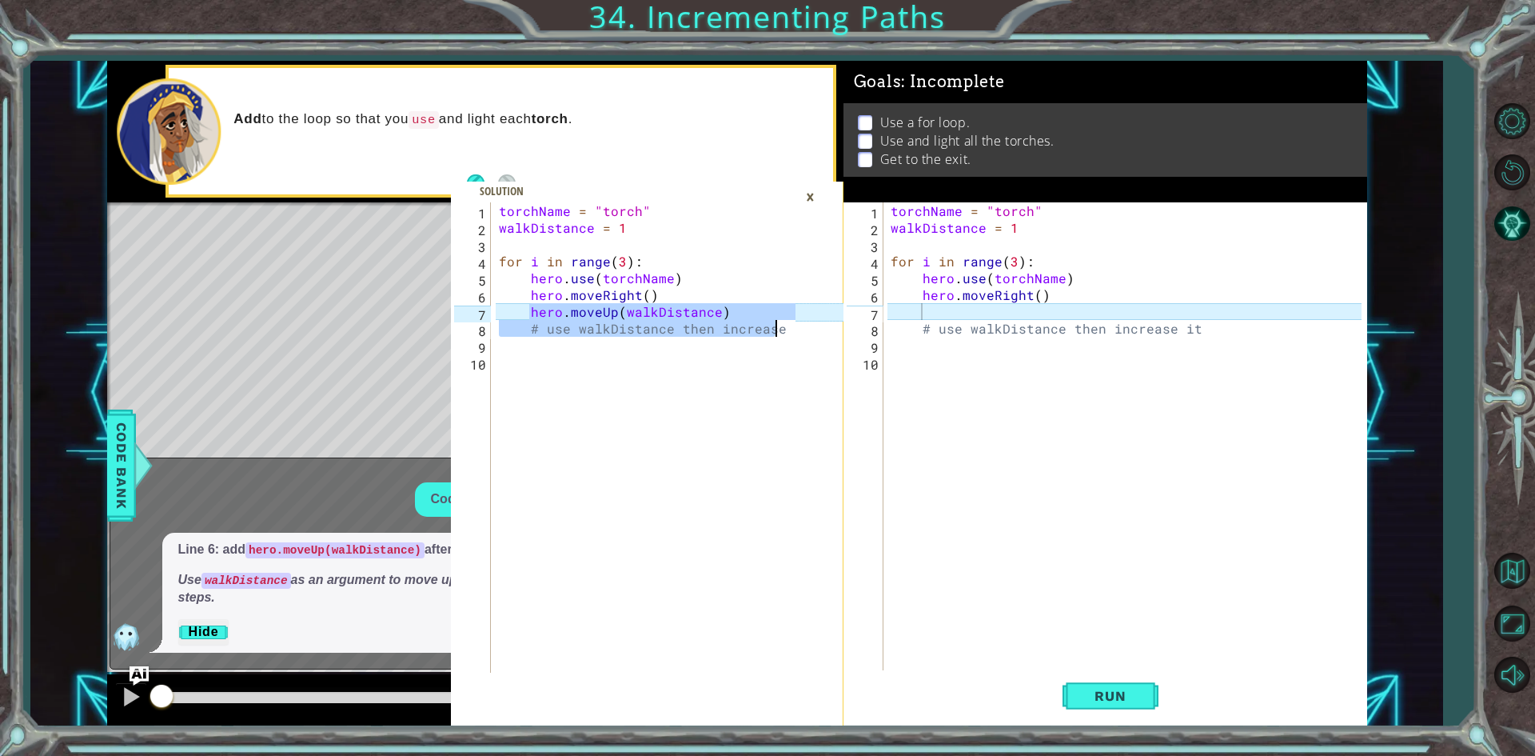
click at [725, 251] on div "torchName = "torch" walkDistance = 1 for i in range ( 3 ) : hero . use ( torchN…" at bounding box center [650, 454] width 308 height 504
drag, startPoint x: 528, startPoint y: 312, endPoint x: 748, endPoint y: 303, distance: 220.1
click at [748, 303] on div "torchName = "torch" walkDistance = 1 for i in range ( 3 ) : hero . use ( torchN…" at bounding box center [650, 454] width 308 height 504
type textarea "hero.moveUp(walkDistance)"
click at [922, 305] on div "torchName = "torch" walkDistance = 1 for i in range ( 3 ) : hero . use ( torchN…" at bounding box center [1129, 454] width 482 height 504
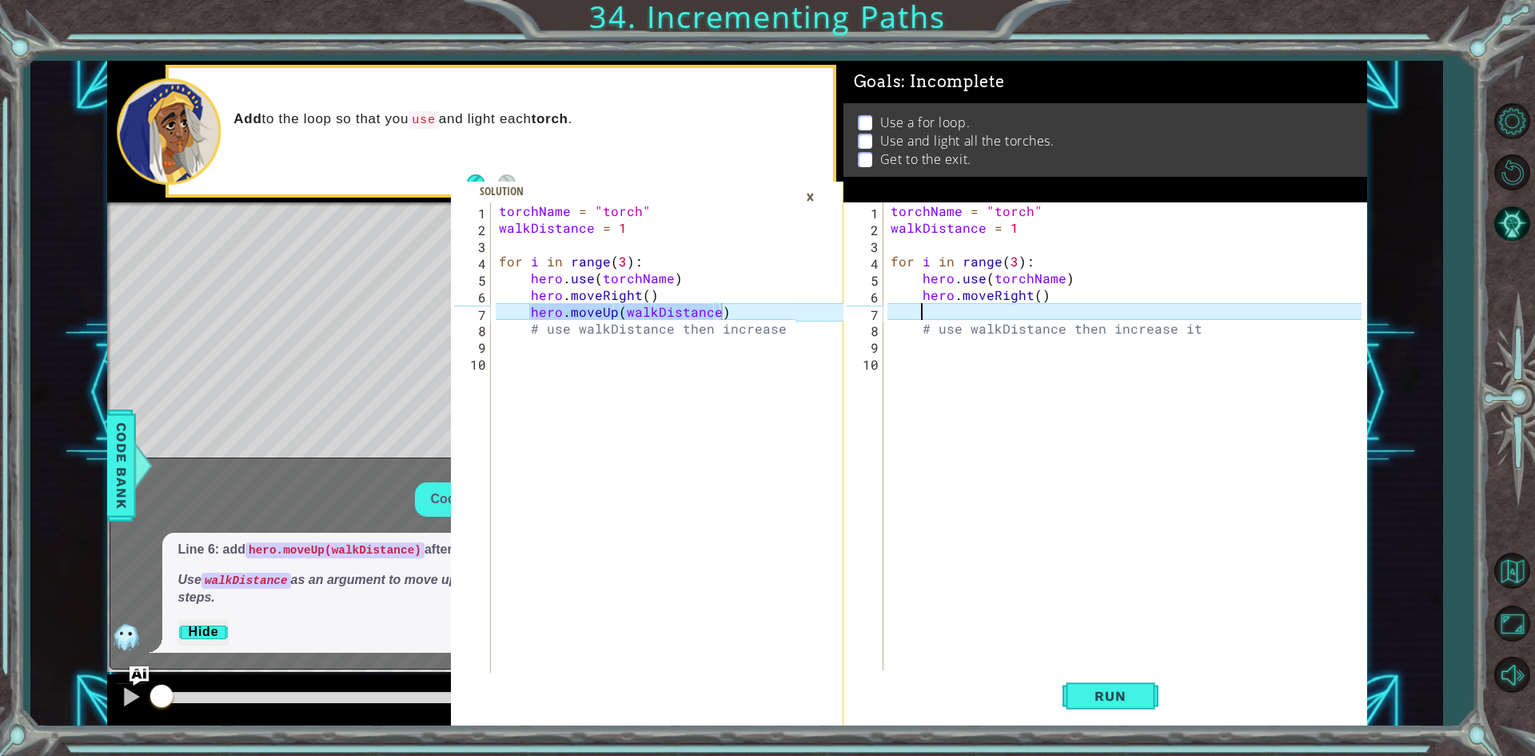
paste textarea "hero.moveUp(walkDistance)"
type textarea "hero.moveUp(walkDistance)"
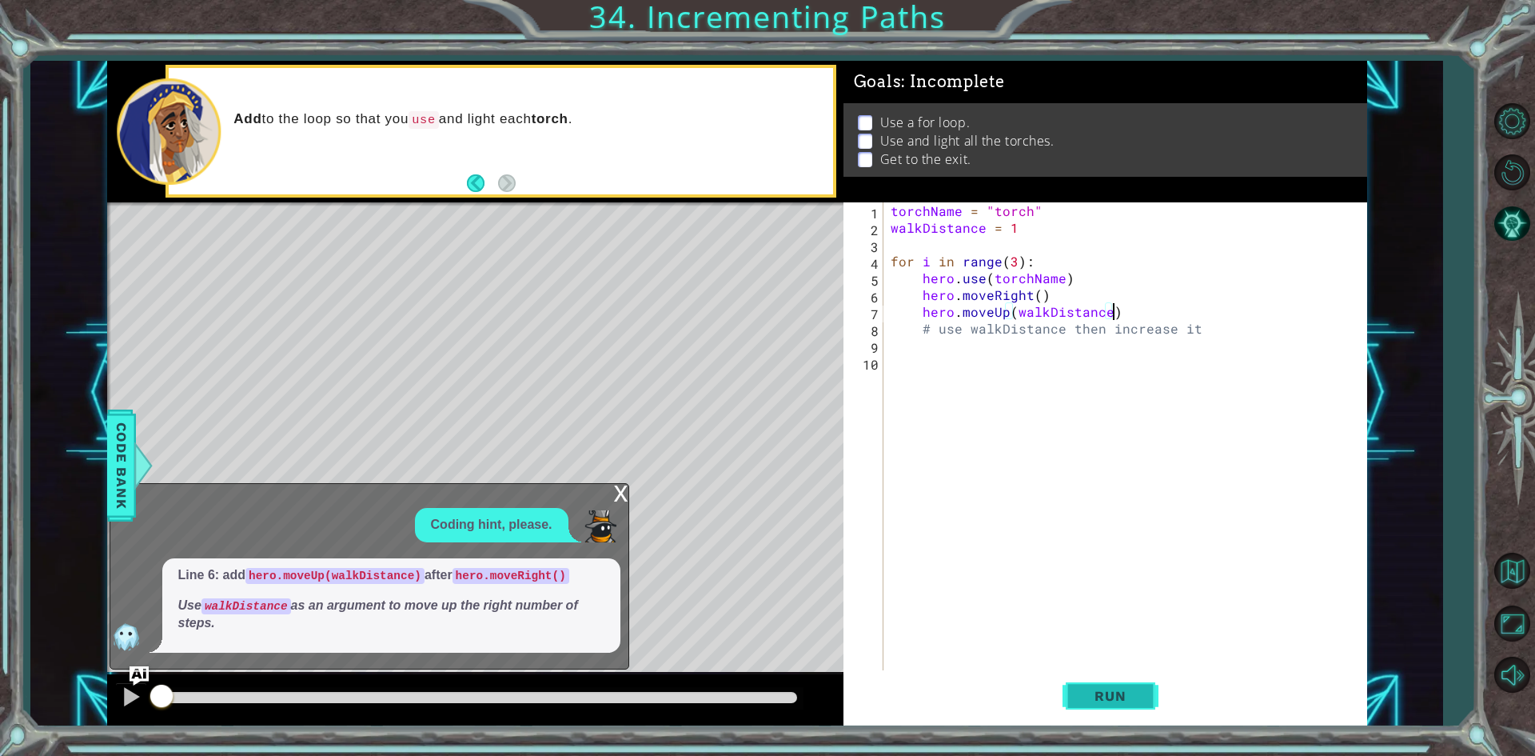
click at [1071, 696] on button "Run" at bounding box center [1111, 696] width 96 height 52
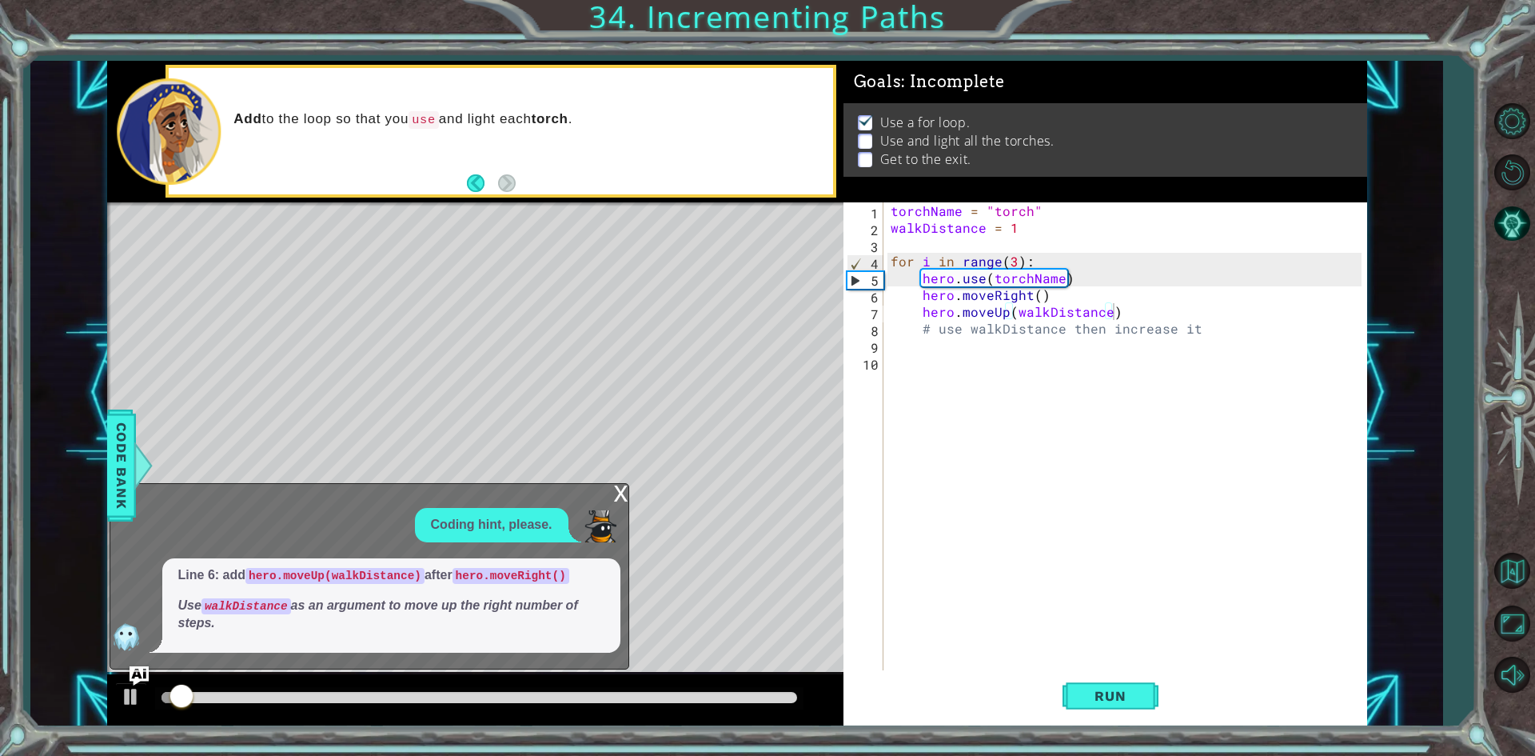
click at [621, 485] on div "x" at bounding box center [621, 492] width 14 height 16
